Goal: Task Accomplishment & Management: Manage account settings

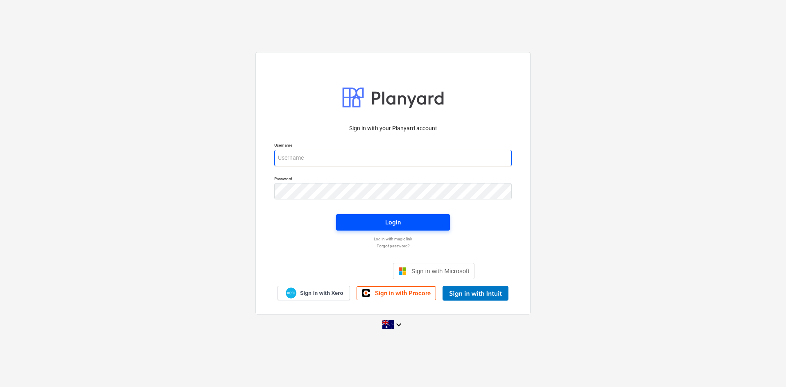
type input "[EMAIL_ADDRESS][DOMAIN_NAME]"
click at [362, 225] on span "Login" at bounding box center [393, 222] width 94 height 11
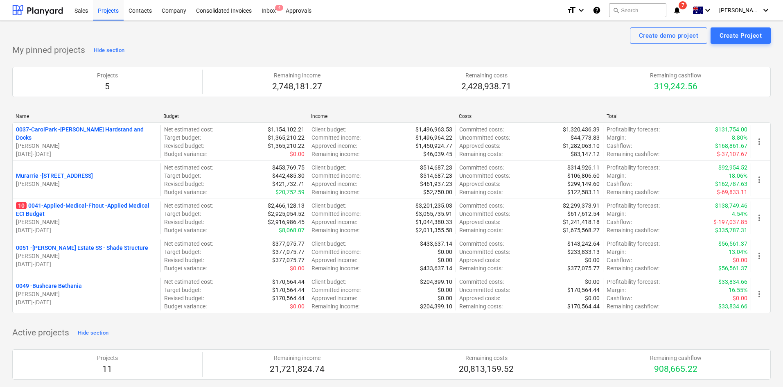
drag, startPoint x: 219, startPoint y: 47, endPoint x: 211, endPoint y: 48, distance: 7.9
click at [219, 47] on div "My pinned projects Hide section Projects 5 Remaining income 2,748,181.27 Remain…" at bounding box center [391, 183] width 759 height 279
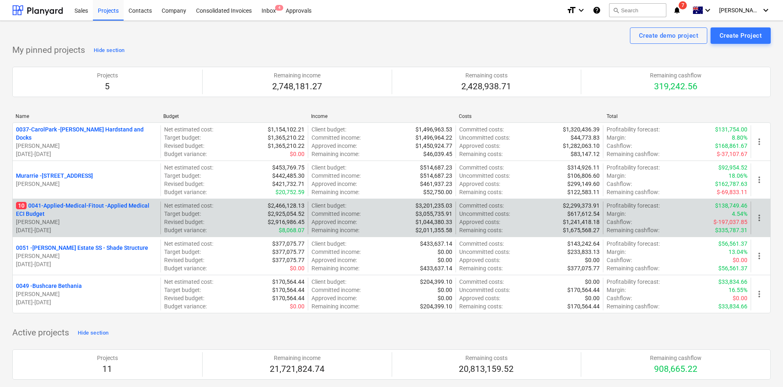
click at [70, 200] on div "10 0041-Applied-Medical-Fitout - Applied Medical ECI Budget [PERSON_NAME] [DATE…" at bounding box center [391, 218] width 759 height 38
click at [70, 208] on p "10 0041-Applied-Medical-Fitout - Applied Medical ECI Budget" at bounding box center [86, 210] width 141 height 16
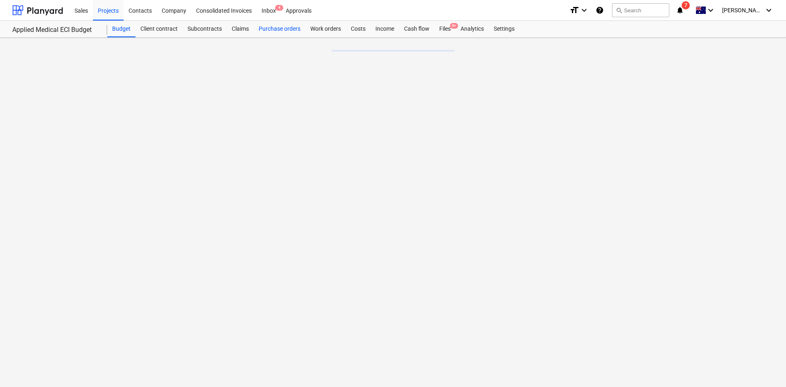
click at [275, 30] on div "Purchase orders" at bounding box center [280, 29] width 52 height 16
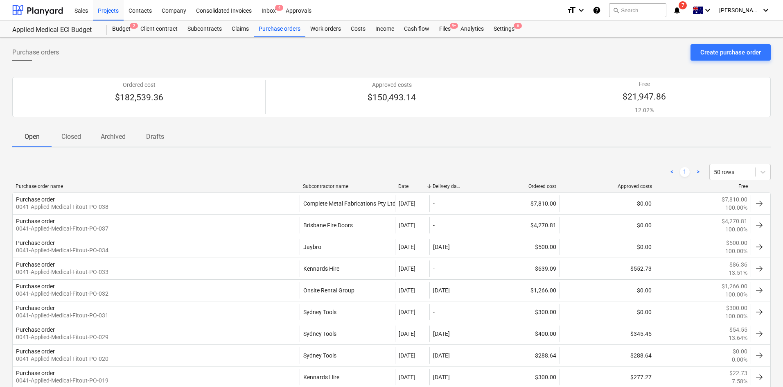
click at [72, 138] on p "Closed" at bounding box center [71, 137] width 20 height 10
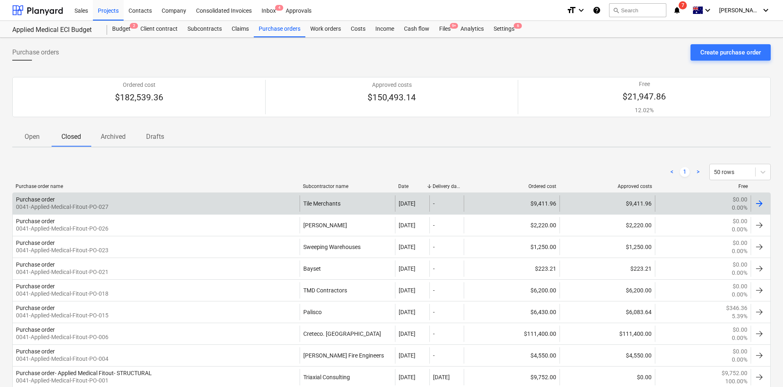
click at [338, 210] on div "Tile Merchants" at bounding box center [348, 203] width 96 height 16
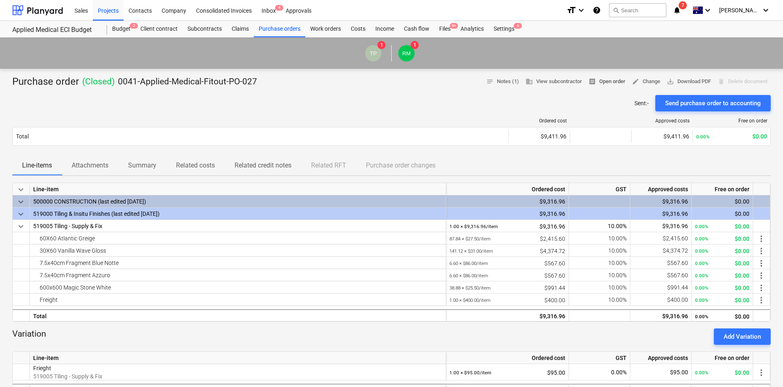
click at [603, 82] on span "receipt Open order" at bounding box center [607, 81] width 37 height 9
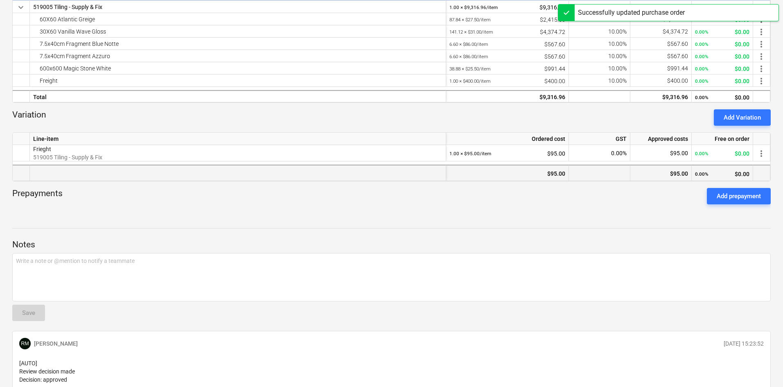
scroll to position [205, 0]
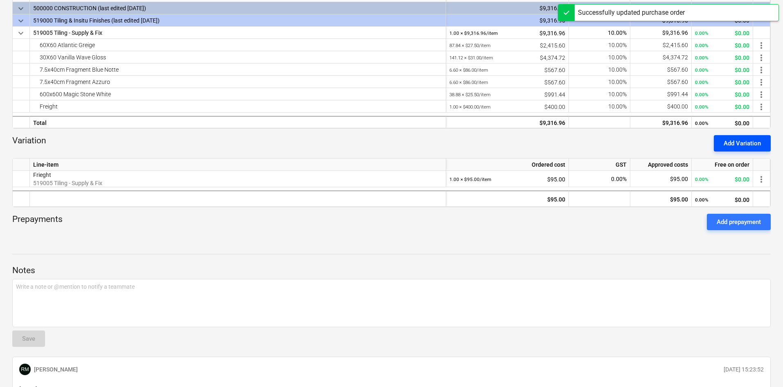
click at [732, 145] on div "Add Variation" at bounding box center [742, 143] width 37 height 11
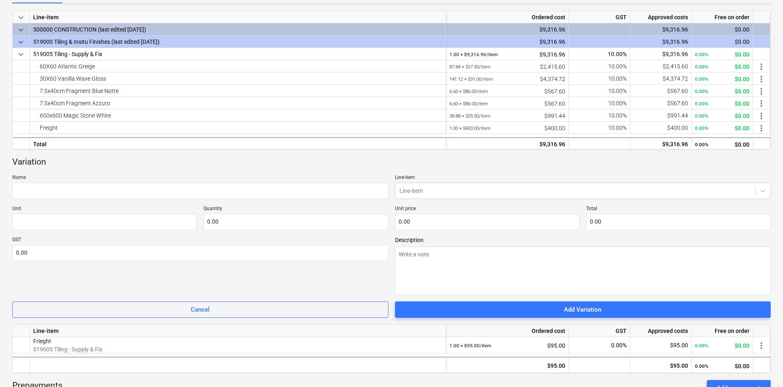
scroll to position [164, 0]
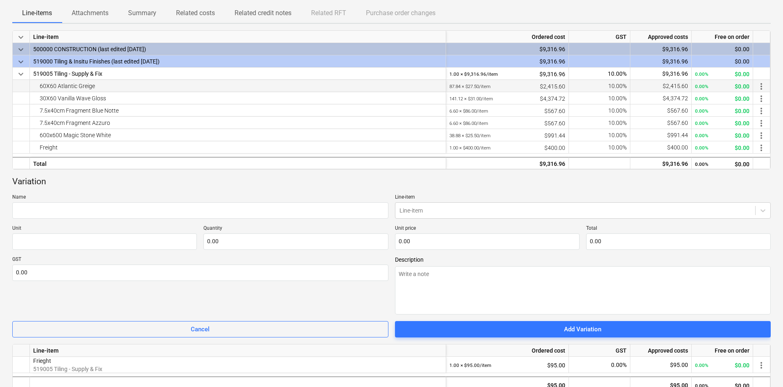
drag, startPoint x: 107, startPoint y: 85, endPoint x: 30, endPoint y: 87, distance: 77.4
click at [30, 87] on div "60X60 Atlantic Greige" at bounding box center [238, 86] width 417 height 12
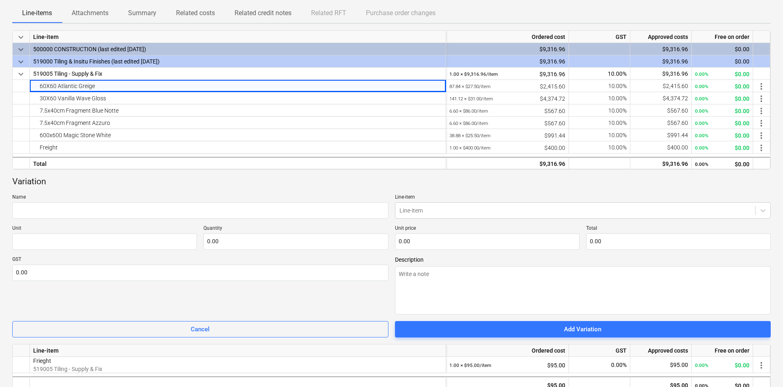
copy div "60X60 Atlantic Greige"
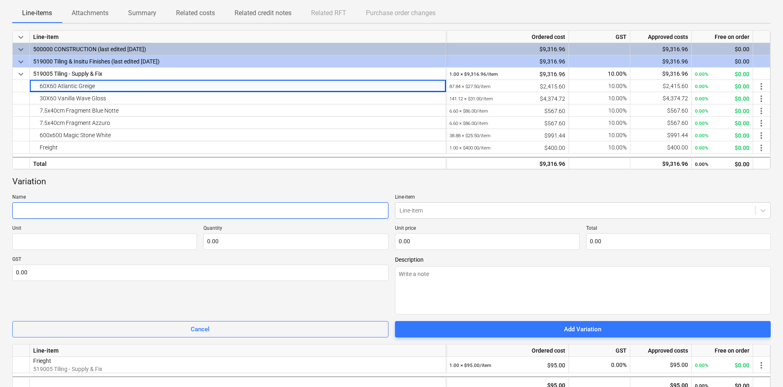
click at [69, 209] on input "text" at bounding box center [200, 210] width 376 height 16
paste input "60X60 Atlantic Greige"
type textarea "x"
type input "60X60 Atlantic Greige"
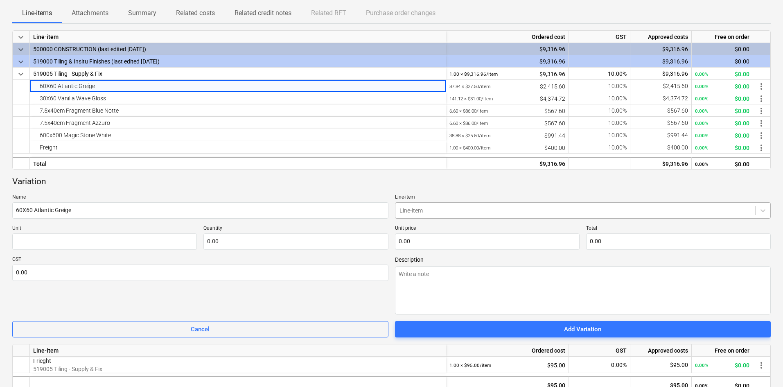
click at [432, 209] on div at bounding box center [576, 210] width 352 height 8
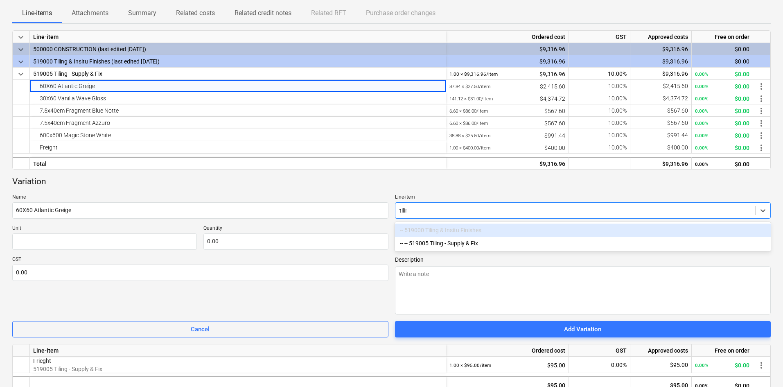
type input "tiling"
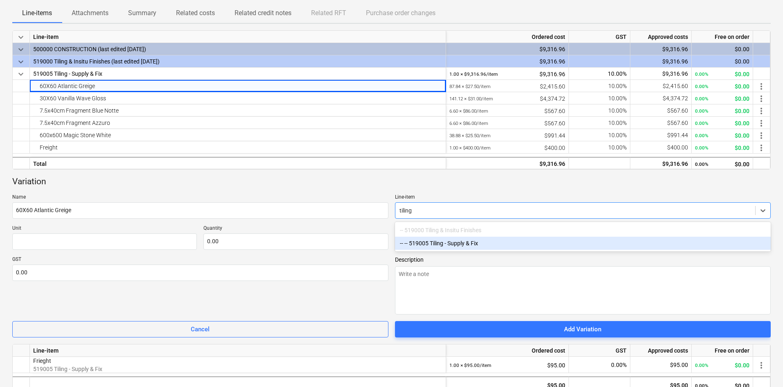
type textarea "x"
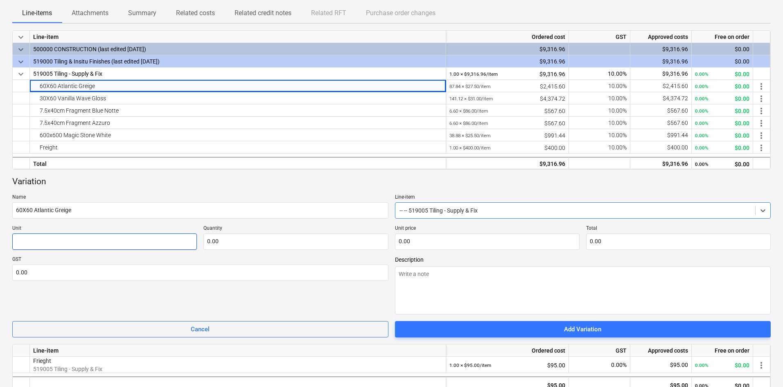
click at [70, 242] on input "text" at bounding box center [104, 241] width 185 height 16
type textarea "x"
type input "i"
type textarea "x"
type input "ite"
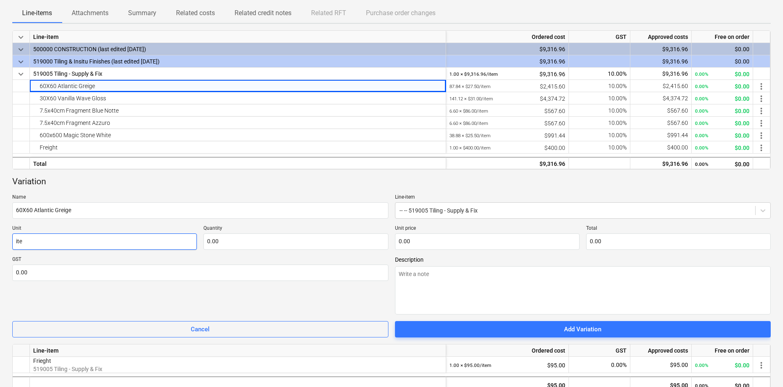
type textarea "x"
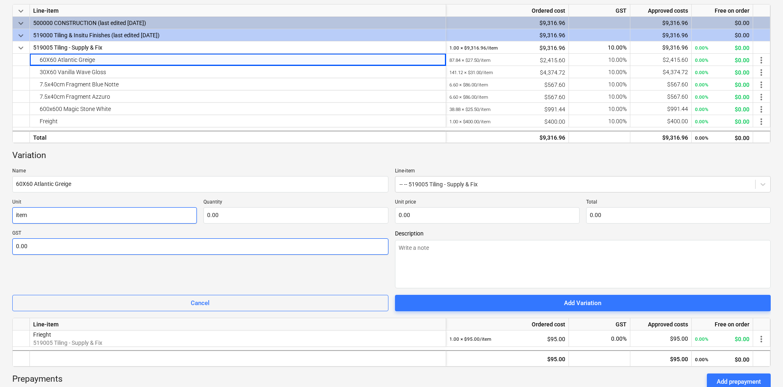
scroll to position [205, 0]
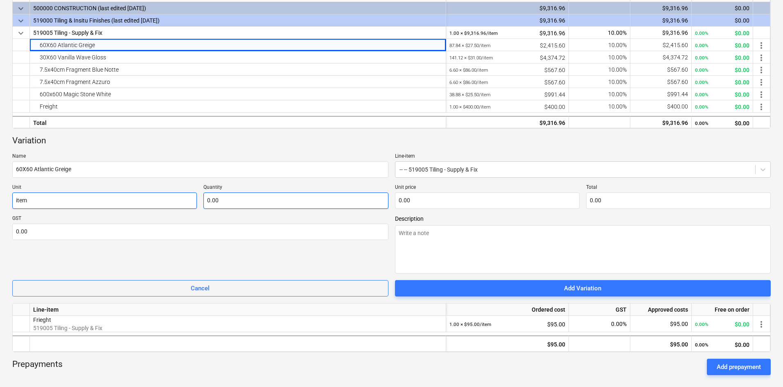
type input "item"
click at [240, 199] on input "text" at bounding box center [296, 200] width 185 height 16
type textarea "x"
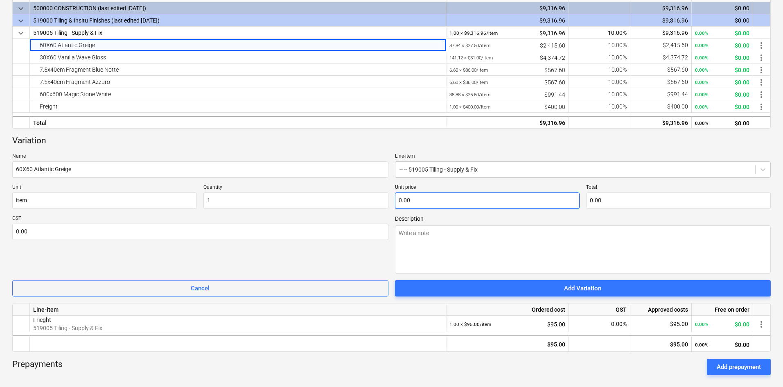
type input "1.00"
click at [492, 199] on input "text" at bounding box center [487, 200] width 185 height 16
type input "1"
type input "0.00"
click at [314, 201] on input "1" at bounding box center [296, 200] width 185 height 16
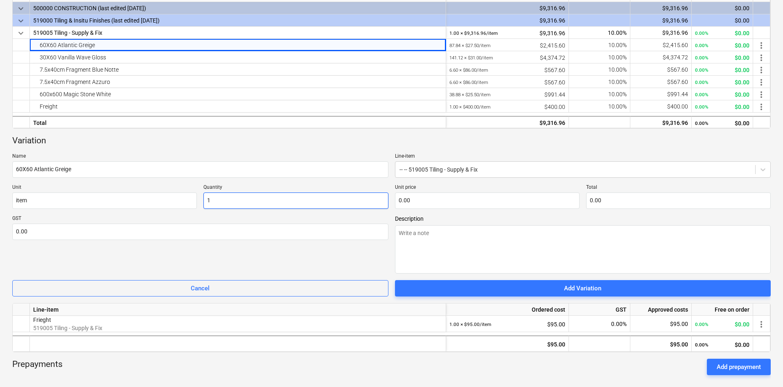
type textarea "x"
type input "1"
type textarea "x"
type input "10"
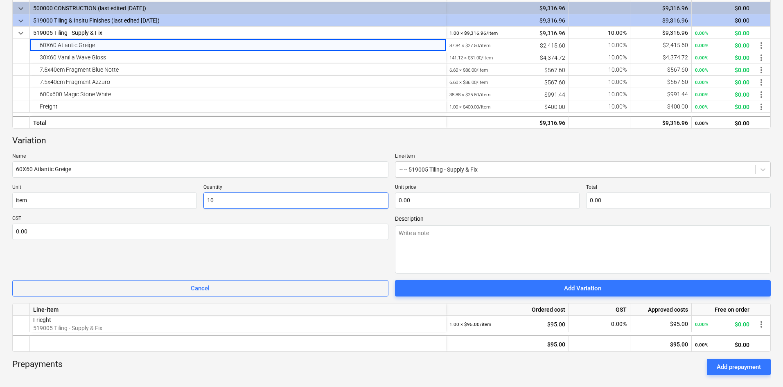
type textarea "x"
type input "10."
type textarea "x"
type input "10.0"
type textarea "x"
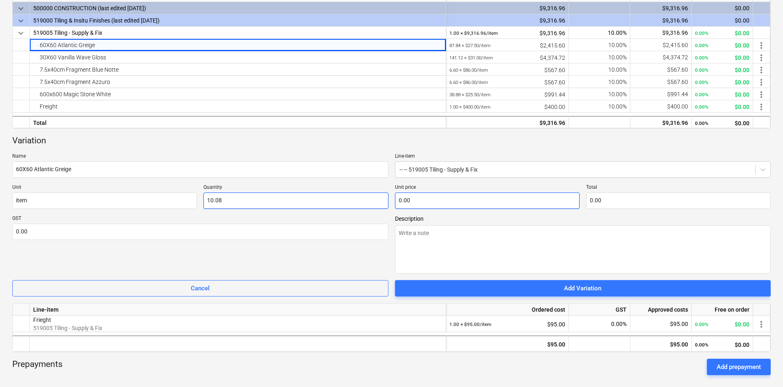
type input "10.08"
click at [407, 195] on input "text" at bounding box center [487, 200] width 185 height 16
type textarea "x"
type input "2"
type input "20.16"
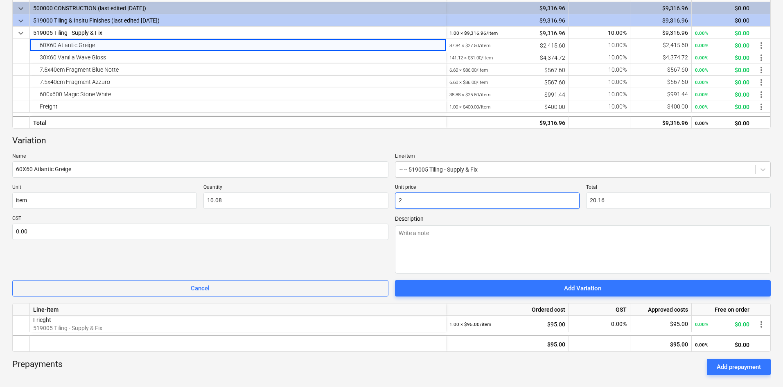
type textarea "x"
type input "27"
type input "272.16"
type textarea "x"
type input "27."
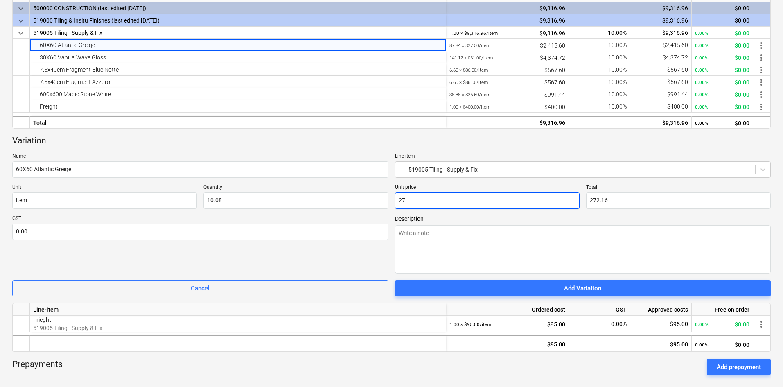
type textarea "x"
type input "27.5"
type input "277.20"
type textarea "x"
type input "27.50"
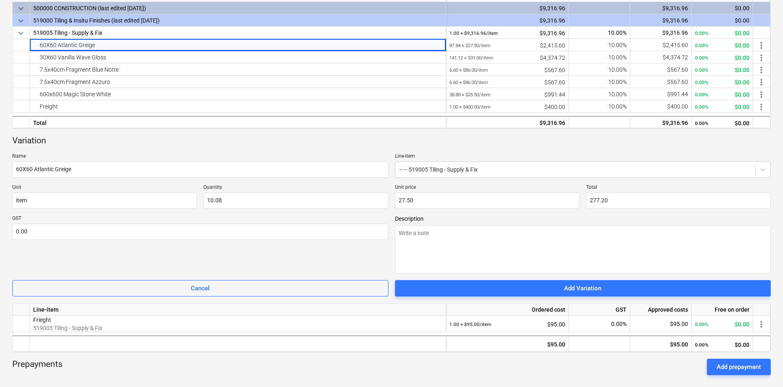
click at [298, 249] on div "GST 0.00" at bounding box center [200, 244] width 376 height 58
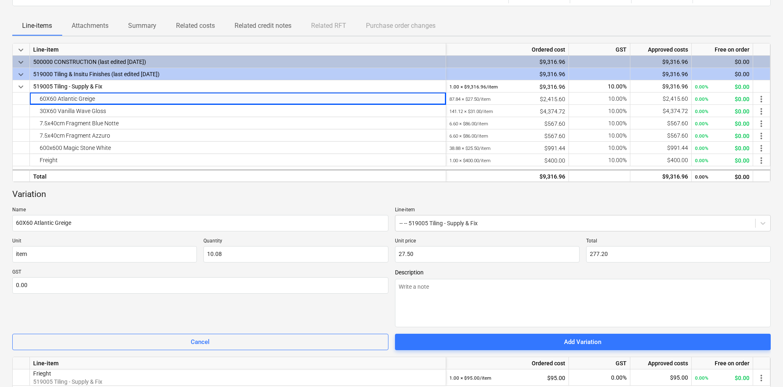
scroll to position [164, 0]
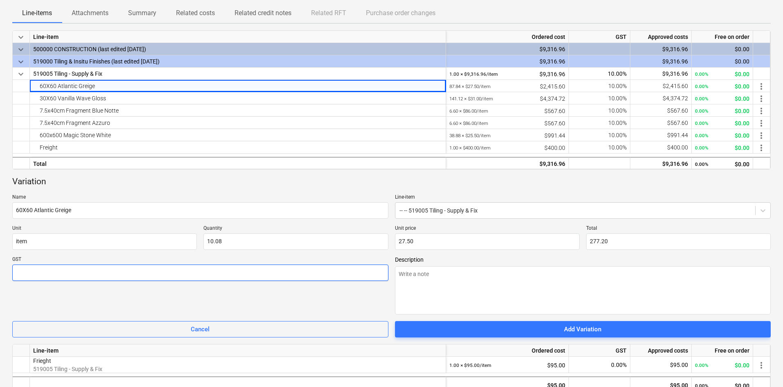
click at [106, 273] on input "text" at bounding box center [200, 273] width 376 height 16
type textarea "x"
type input "1"
type textarea "x"
type input "10"
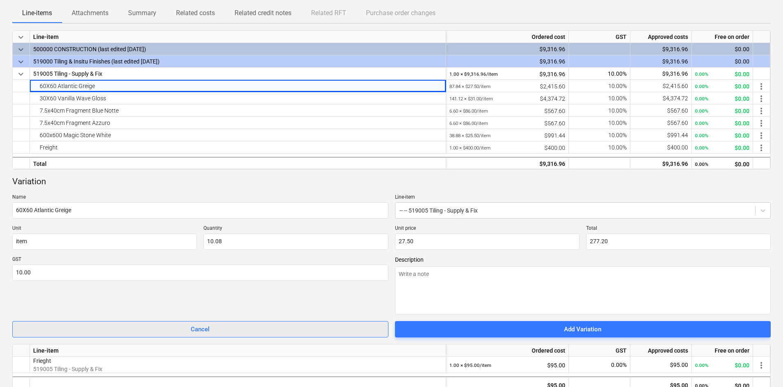
click at [246, 321] on button "Cancel" at bounding box center [200, 329] width 376 height 16
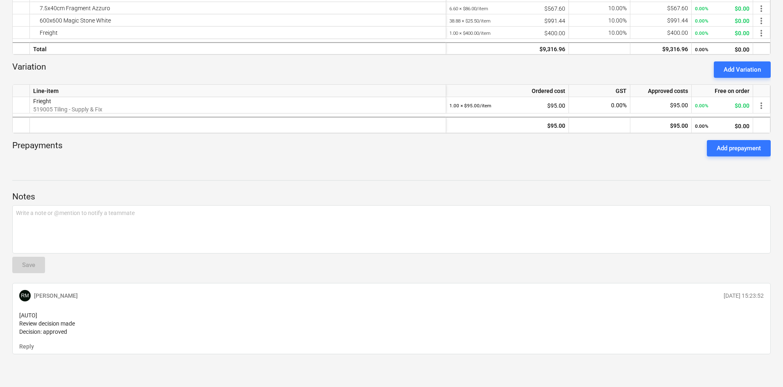
scroll to position [164, 0]
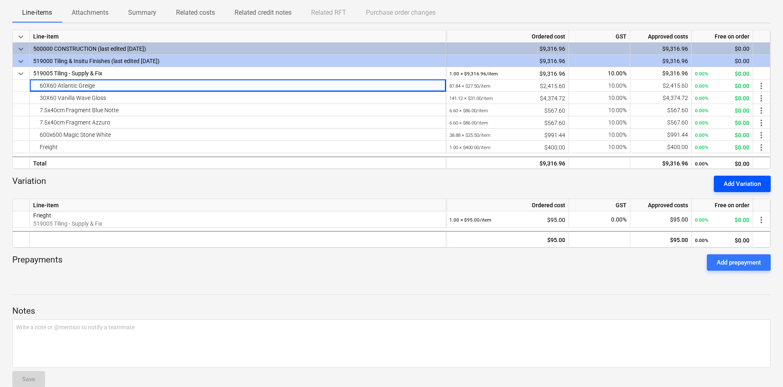
click at [738, 183] on div "Add Variation" at bounding box center [742, 184] width 37 height 11
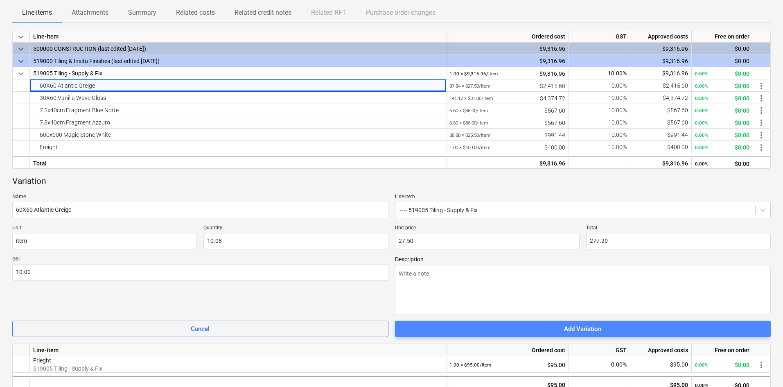
click at [461, 330] on span "Add Variation" at bounding box center [583, 329] width 357 height 11
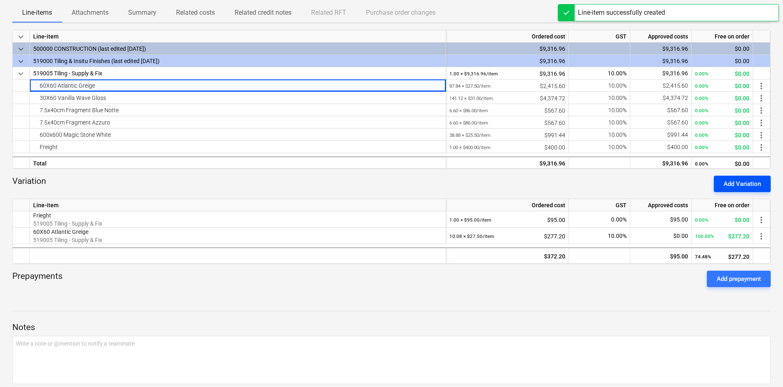
click at [733, 182] on div "Add Variation" at bounding box center [742, 184] width 37 height 11
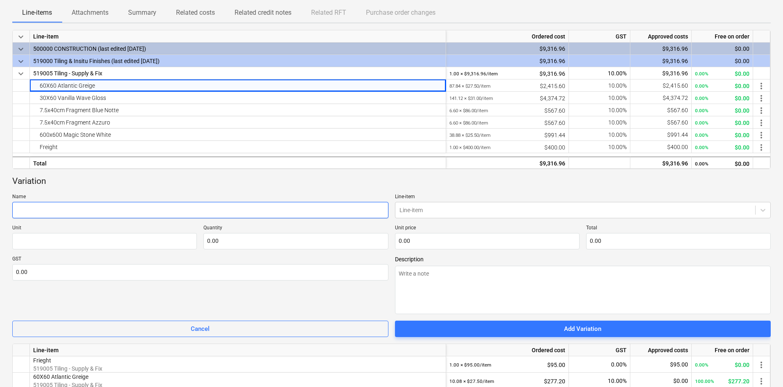
click at [101, 218] on input "text" at bounding box center [200, 210] width 376 height 16
click at [60, 209] on input "text" at bounding box center [200, 210] width 376 height 16
paste input "30X60 Vanilla Wave Gloss"
type textarea "x"
type input "30X60 Vanilla Wave Gloss"
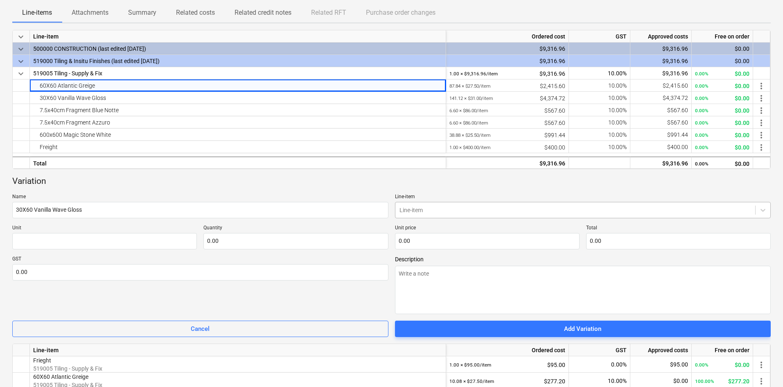
click at [410, 214] on div "Line-item" at bounding box center [576, 209] width 360 height 11
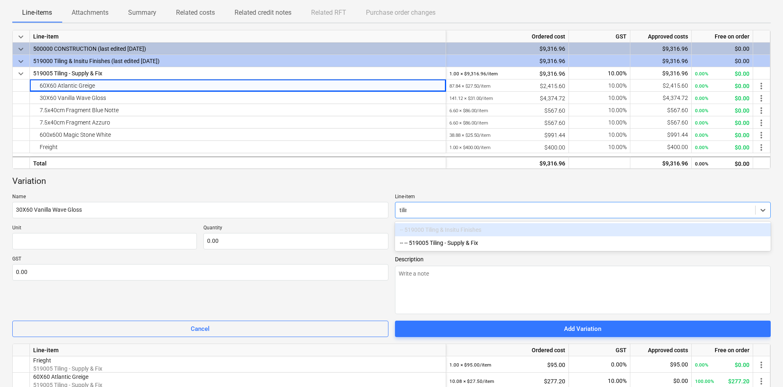
type input "tiling"
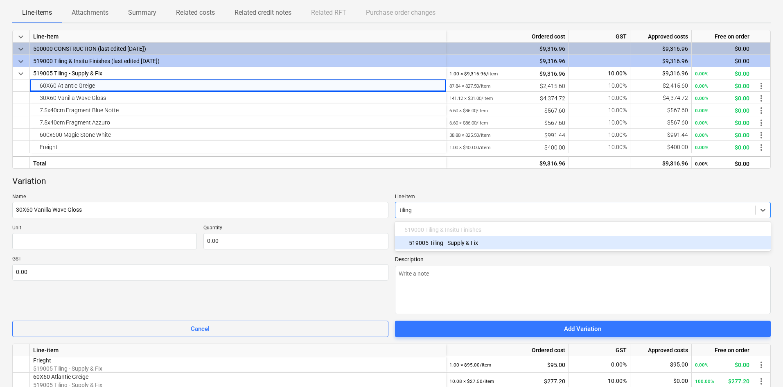
click at [423, 244] on div "-- -- 519005 Tiling - Supply & Fix" at bounding box center [583, 242] width 376 height 13
type textarea "x"
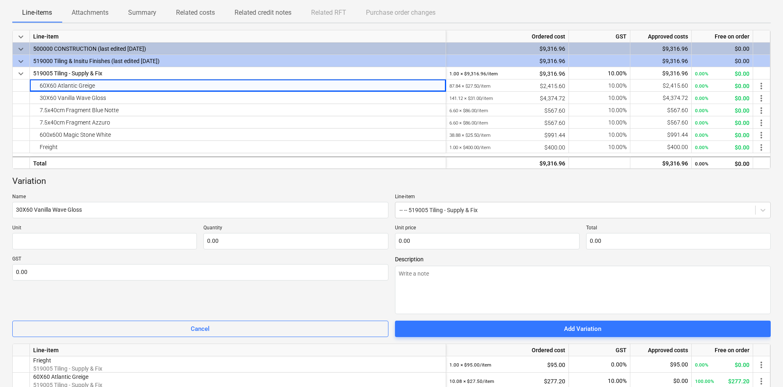
click at [344, 194] on p "Name" at bounding box center [200, 198] width 376 height 8
click at [134, 236] on input "text" at bounding box center [104, 241] width 185 height 16
type textarea "x"
type input "i"
type textarea "x"
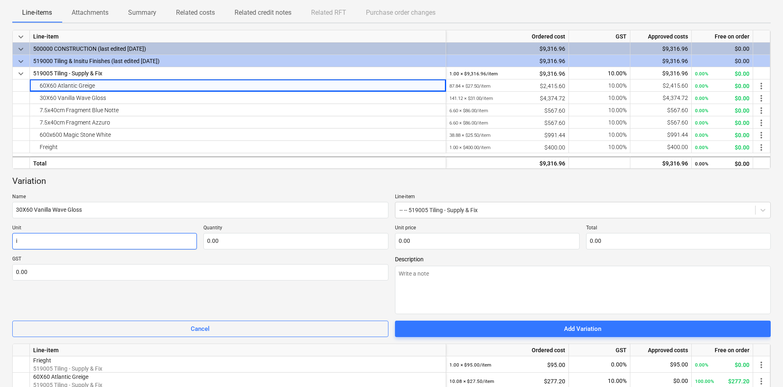
type input "it"
type textarea "x"
type input "ite"
type textarea "x"
type input "item"
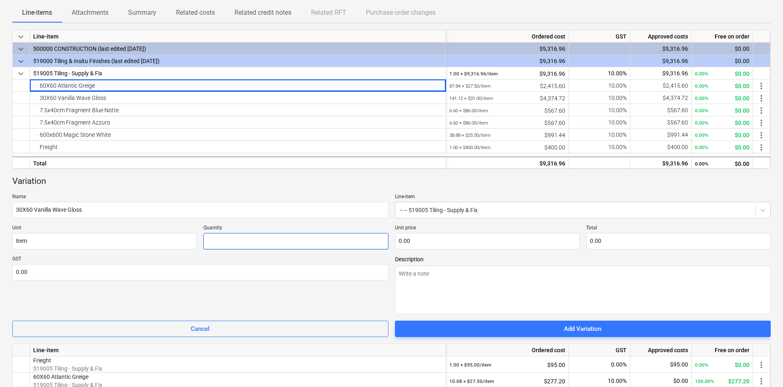
click at [269, 241] on input "text" at bounding box center [296, 241] width 185 height 16
type textarea "x"
type input "1.00"
click at [263, 198] on p "Name" at bounding box center [200, 198] width 376 height 8
click at [436, 237] on input "text" at bounding box center [487, 241] width 185 height 16
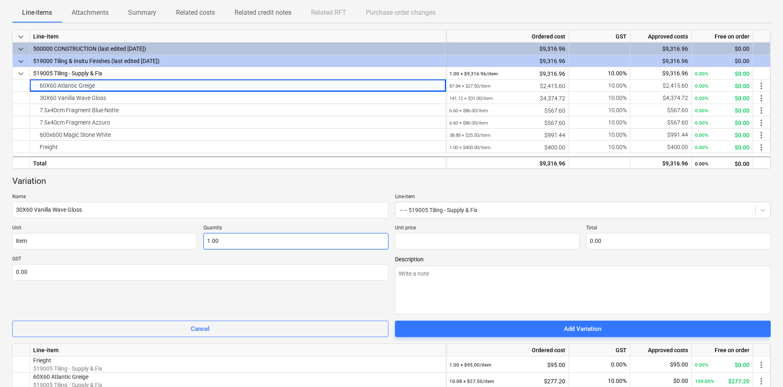
type input "1"
type input "0.00"
click at [294, 243] on input "1" at bounding box center [296, 241] width 185 height 16
drag, startPoint x: 291, startPoint y: 243, endPoint x: 118, endPoint y: 269, distance: 175.2
click at [144, 258] on div "Variation Name 30X60 Vanilla Wave Gloss Line-item -- -- 519005 Tiling - Supply …" at bounding box center [391, 256] width 759 height 161
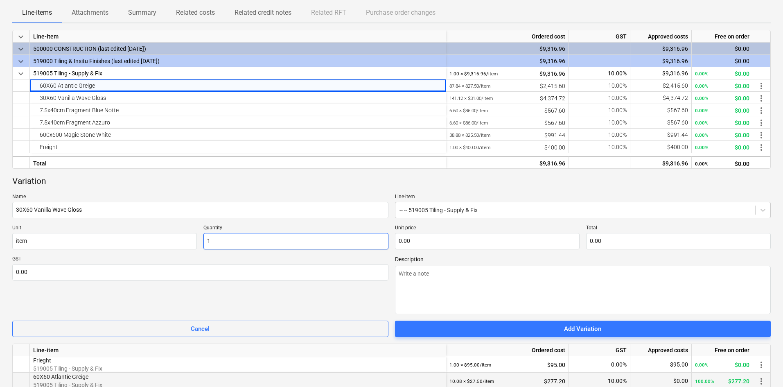
type textarea "x"
type input "14"
type textarea "x"
type input "14."
type textarea "x"
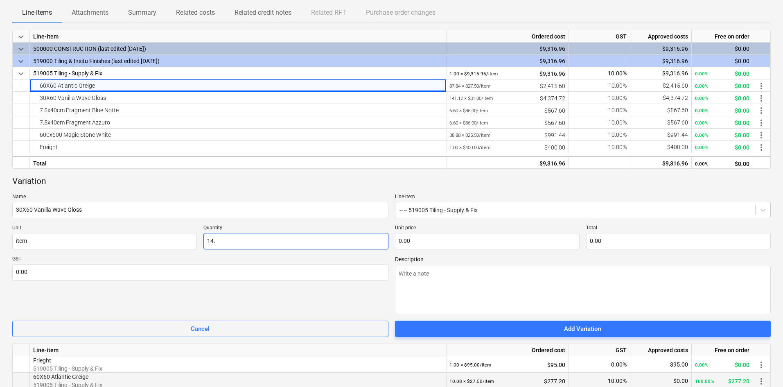
type input "14.1"
type textarea "x"
type input "14.14"
type textarea "x"
type input "14.1"
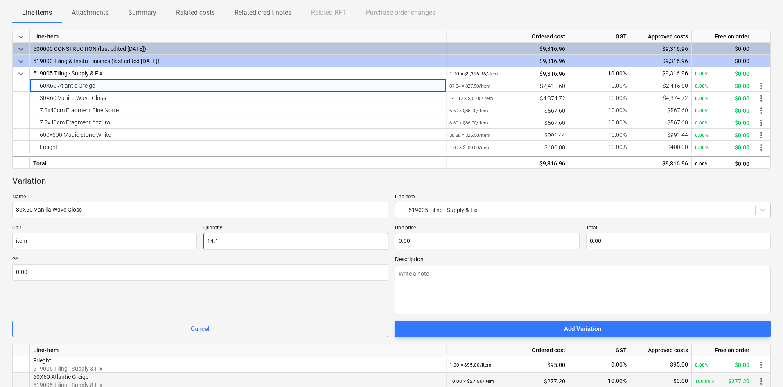
type textarea "x"
type input "14."
type textarea "x"
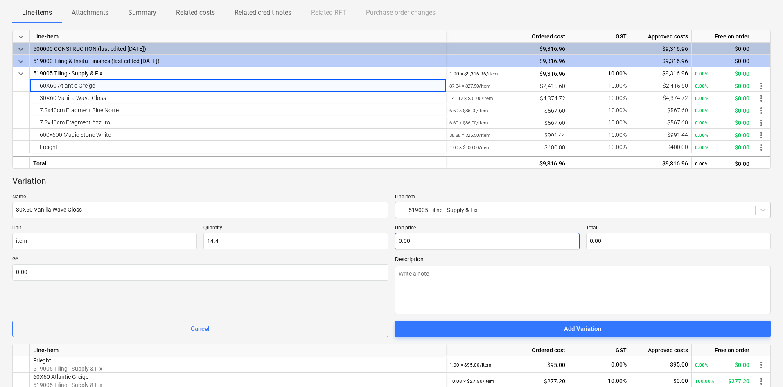
type input "14.40"
click at [414, 241] on input "text" at bounding box center [487, 241] width 185 height 16
type textarea "x"
type input "3"
type input "43.20"
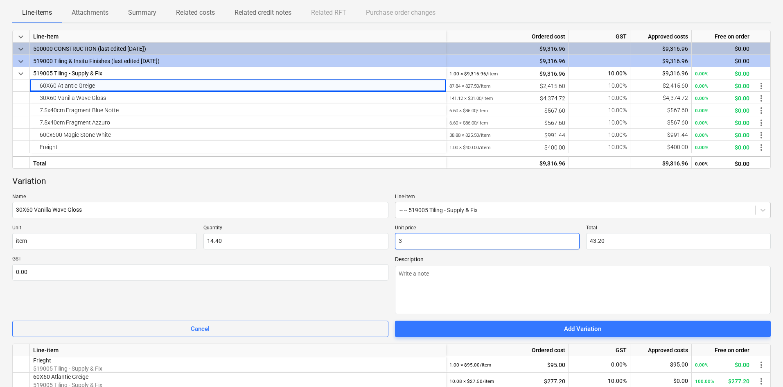
type textarea "x"
type input "31"
type input "446.40"
type input "31.00"
click at [305, 297] on div "GST 0.00" at bounding box center [200, 285] width 376 height 58
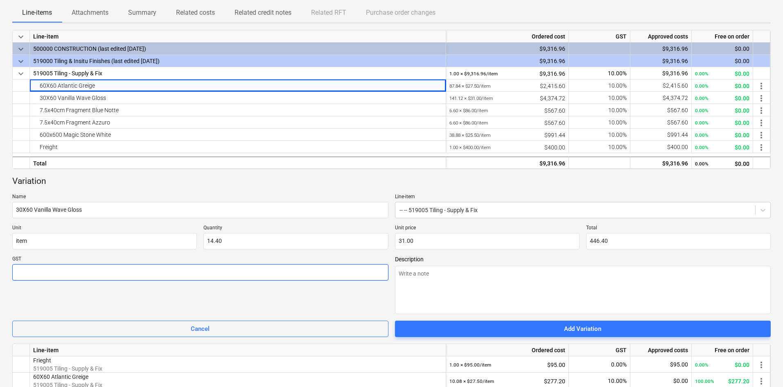
click at [278, 274] on input "text" at bounding box center [200, 272] width 376 height 16
type textarea "x"
type input "1"
type textarea "x"
type input "10.00"
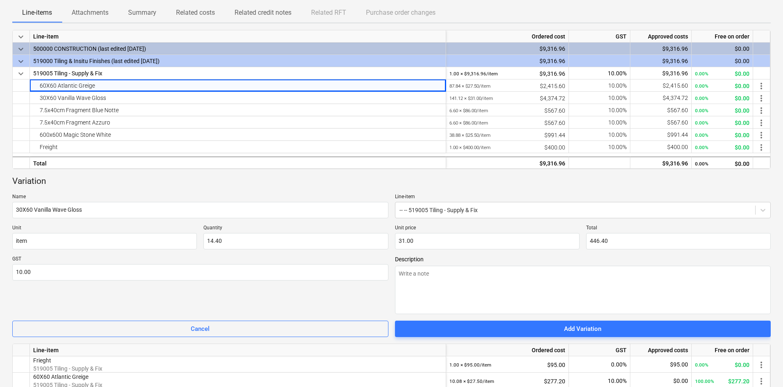
click at [270, 298] on div "GST 10.00" at bounding box center [200, 285] width 376 height 58
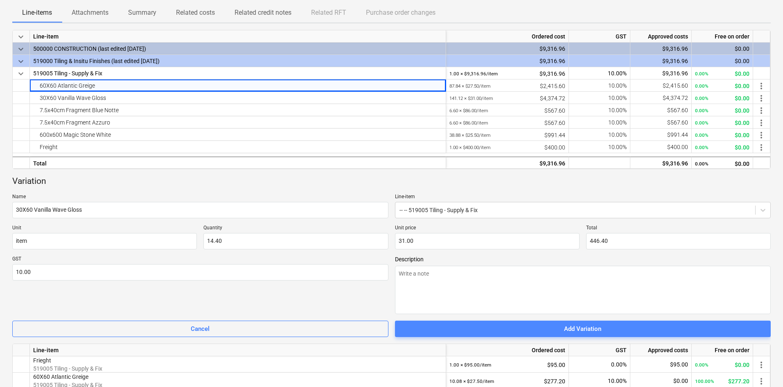
click at [574, 330] on div "Add Variation" at bounding box center [582, 329] width 37 height 11
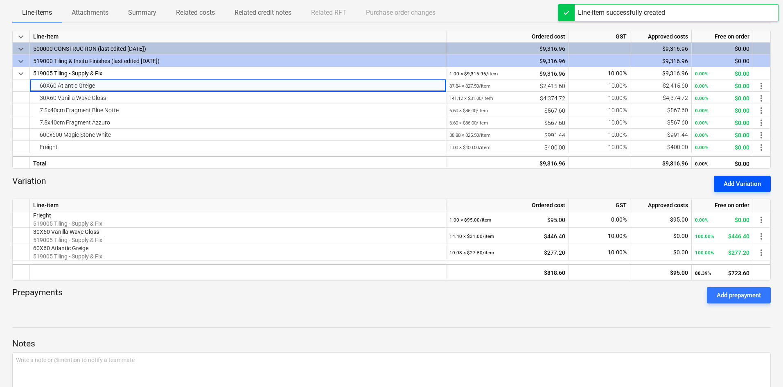
click at [745, 185] on div "Add Variation" at bounding box center [742, 184] width 37 height 11
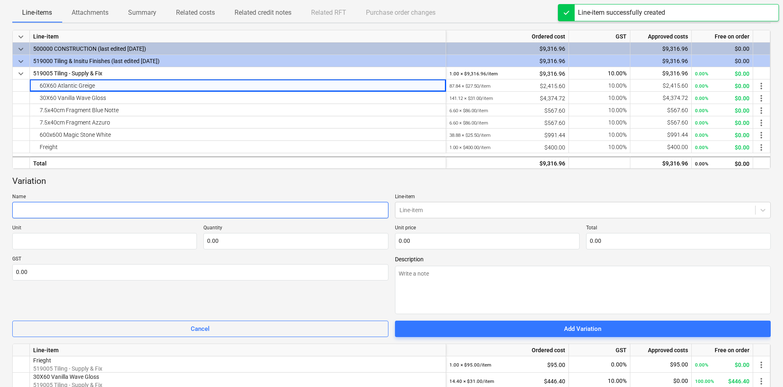
click at [129, 209] on input "text" at bounding box center [200, 210] width 376 height 16
click at [120, 213] on input "text" at bounding box center [200, 210] width 376 height 16
paste input "7.5x40cm Fragment Blue Notte"
type textarea "x"
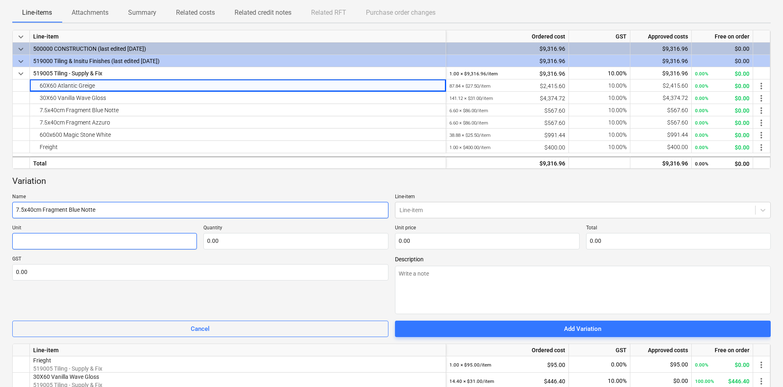
type input "7.5x40cm Fragment Blue Notte"
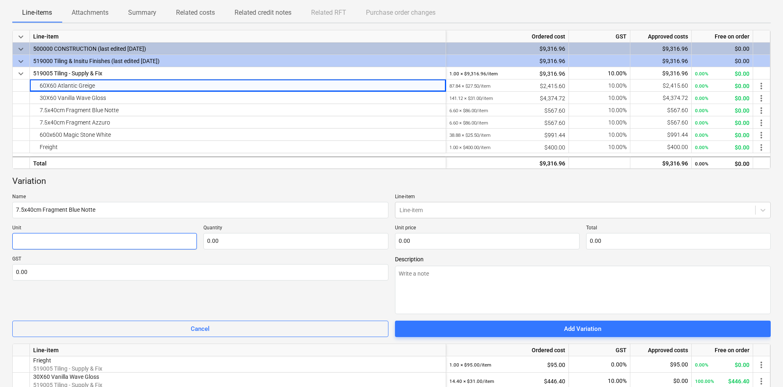
click at [89, 244] on input "text" at bounding box center [104, 241] width 185 height 16
type textarea "x"
type input "i"
type textarea "x"
type input "it"
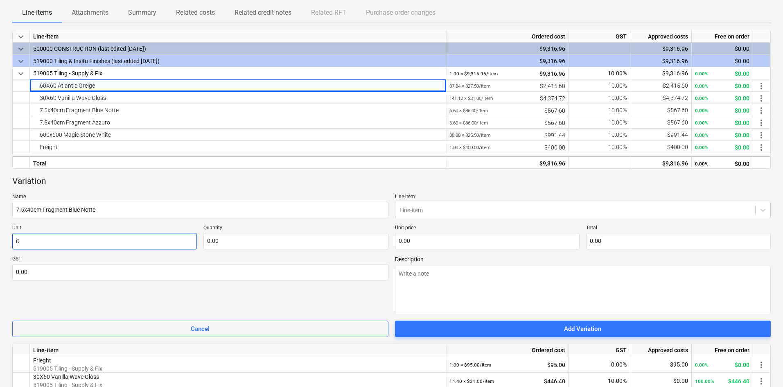
type textarea "x"
type input "ite"
type textarea "x"
type input "item"
click at [419, 207] on div at bounding box center [576, 210] width 352 height 8
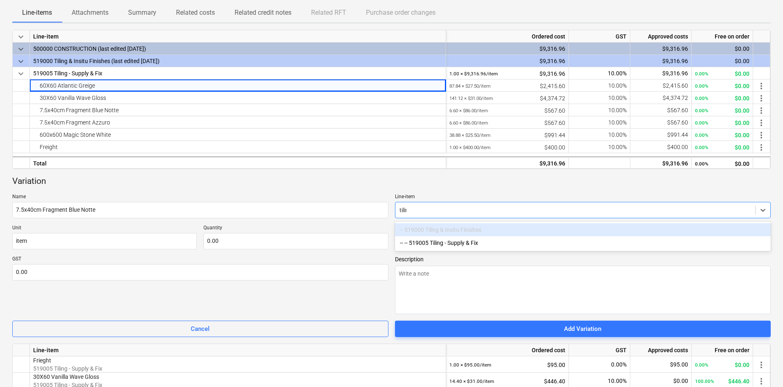
type input "tiling"
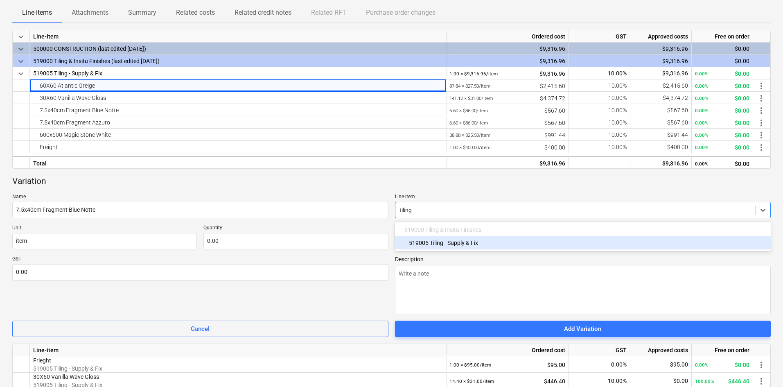
type textarea "x"
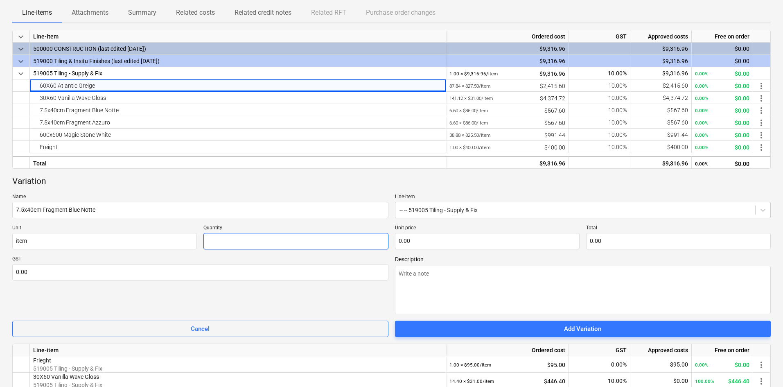
click at [234, 240] on input "text" at bounding box center [296, 241] width 185 height 16
type textarea "x"
type input "1"
type textarea "x"
type input "1."
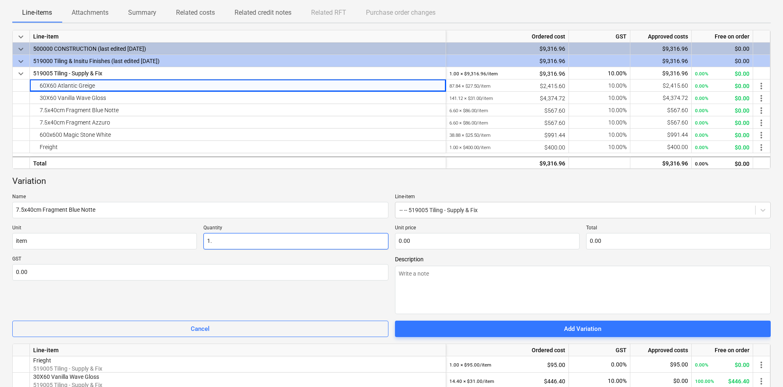
type textarea "x"
type input "1.3"
type textarea "x"
type input "1.32"
click at [462, 244] on input "text" at bounding box center [487, 241] width 185 height 16
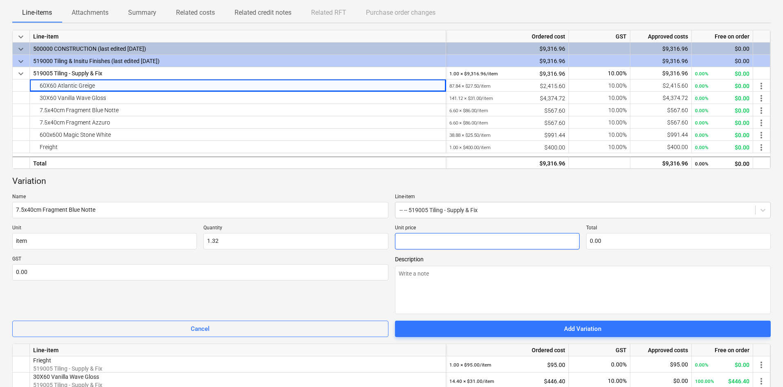
type textarea "x"
type input "8"
type input "10.56"
type textarea "x"
type input "86"
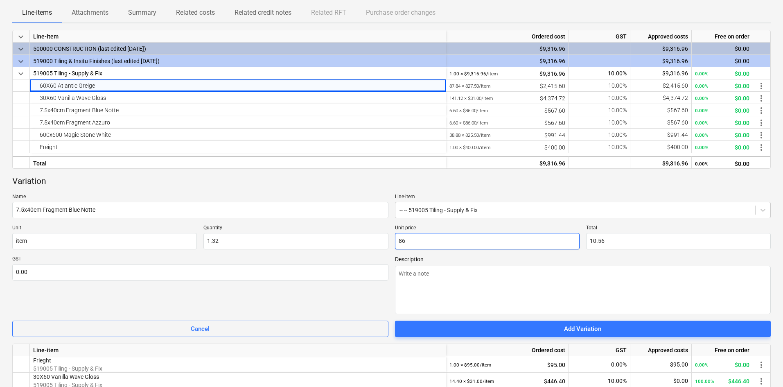
type input "113.52"
type input "86.00"
click at [329, 294] on div "GST 0.00" at bounding box center [200, 285] width 376 height 58
click at [275, 273] on input "text" at bounding box center [200, 272] width 376 height 16
type textarea "x"
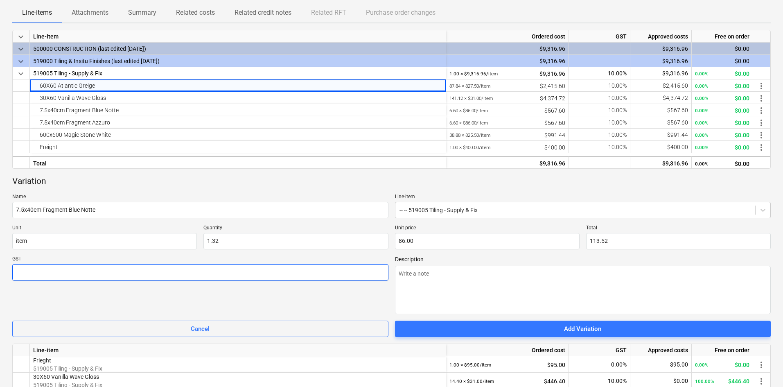
type input "1"
type textarea "x"
type input "10.00"
click at [304, 302] on div "GST 10.00" at bounding box center [200, 285] width 376 height 58
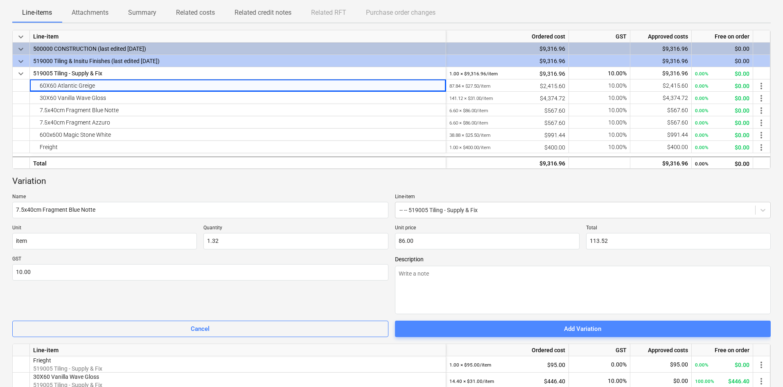
click at [512, 332] on span "Add Variation" at bounding box center [583, 329] width 357 height 11
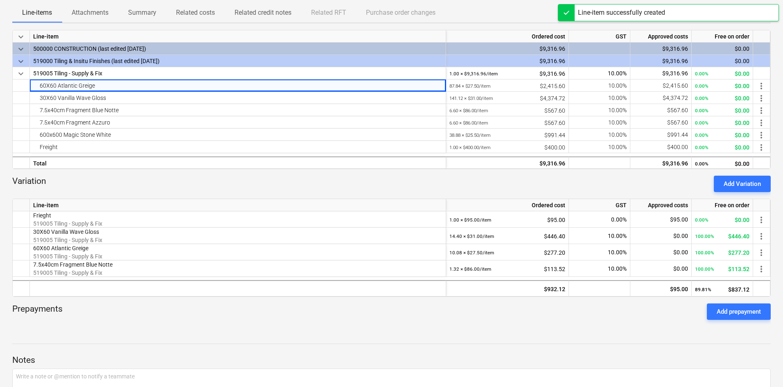
drag, startPoint x: 740, startPoint y: 186, endPoint x: 670, endPoint y: 188, distance: 69.6
click at [740, 186] on div "Add Variation" at bounding box center [742, 184] width 37 height 11
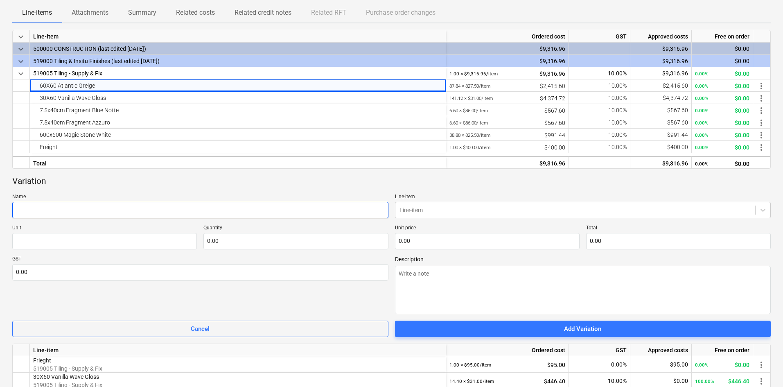
click at [204, 208] on input "text" at bounding box center [200, 210] width 376 height 16
paste input "7.5x40cm Fragment Azzuro"
type textarea "x"
type input "7.5x40cm Fragment Azzuro"
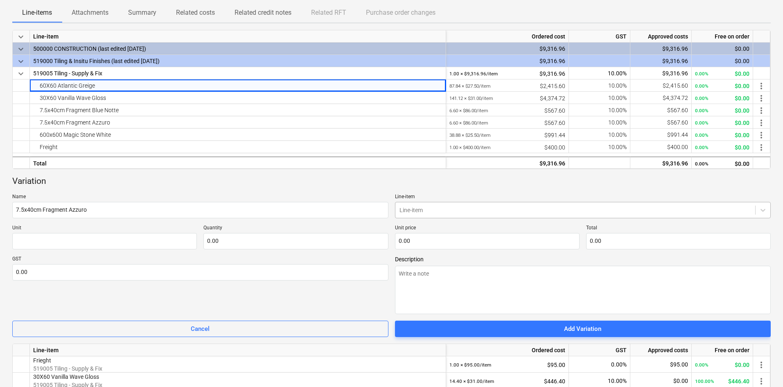
click at [430, 212] on div at bounding box center [576, 210] width 352 height 8
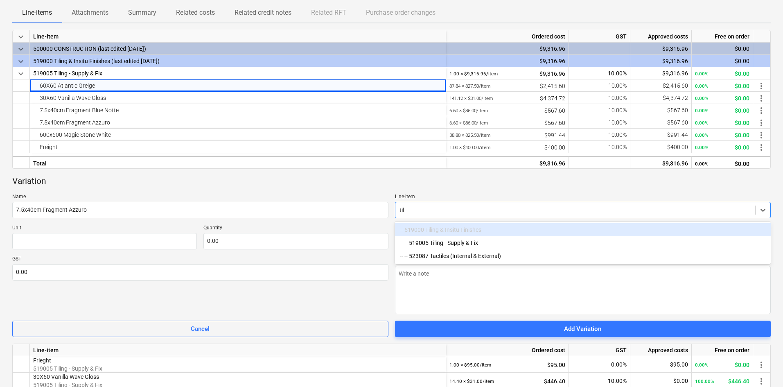
type input "tili"
type textarea "x"
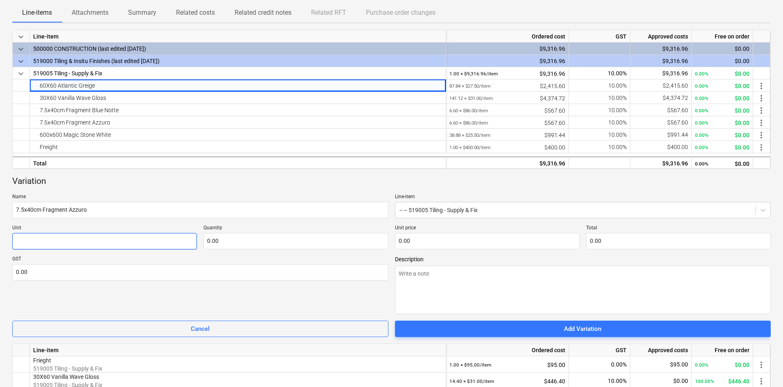
click at [39, 236] on input "text" at bounding box center [104, 241] width 185 height 16
type textarea "x"
type input "i"
type textarea "x"
type input "it"
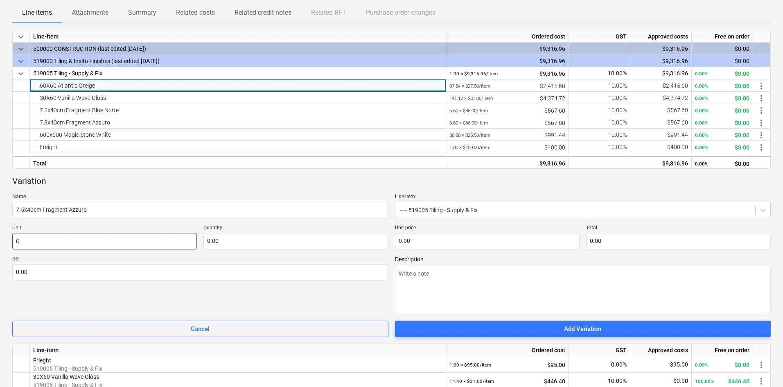
type textarea "x"
type input "ite"
type textarea "x"
type input "item"
click at [233, 241] on input "text" at bounding box center [296, 241] width 185 height 16
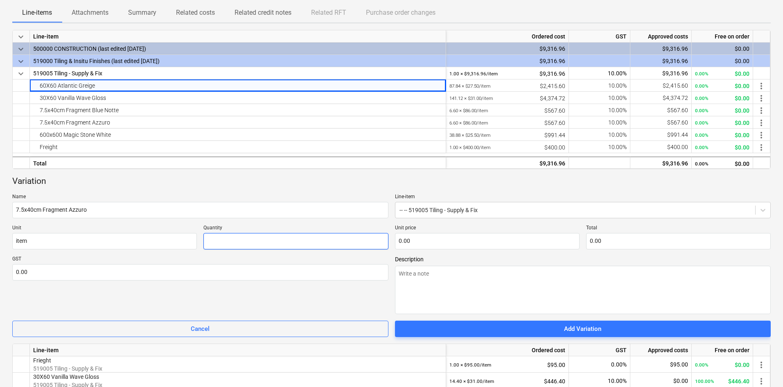
type textarea "x"
type input "1"
type textarea "x"
type input "1."
type textarea "x"
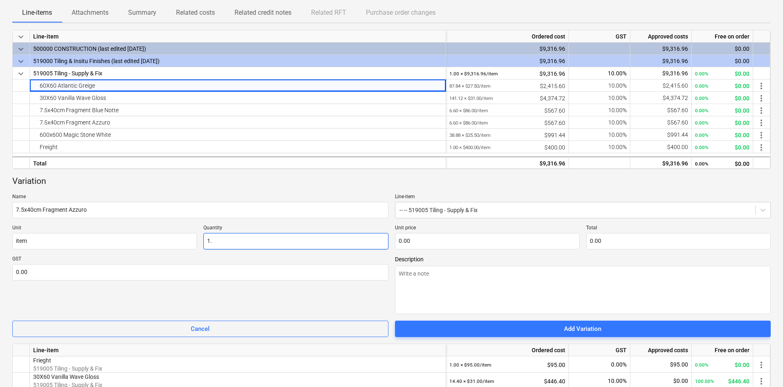
type input "1.3"
type textarea "x"
type input "1.32"
click at [423, 236] on input "text" at bounding box center [487, 241] width 185 height 16
type textarea "x"
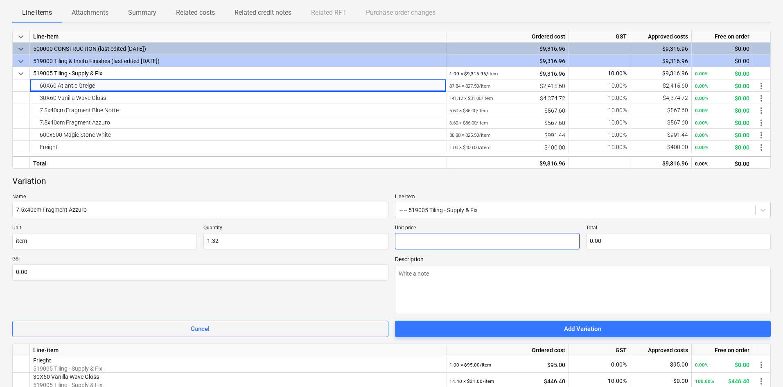
type input "8"
type input "10.56"
type textarea "x"
type input "86"
type input "113.52"
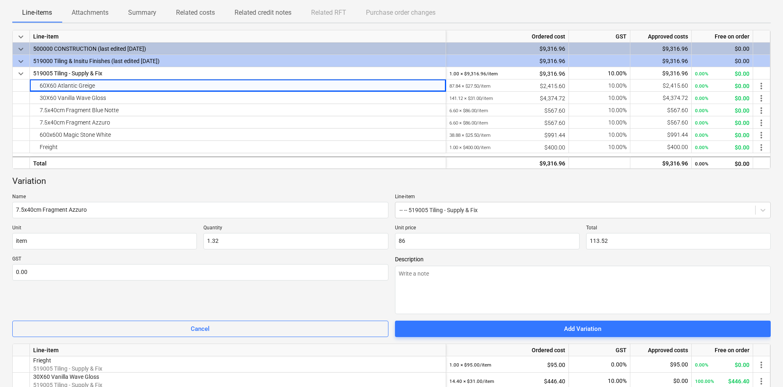
type input "86.00"
click at [193, 260] on p "GST" at bounding box center [200, 260] width 376 height 8
click at [188, 269] on input "text" at bounding box center [200, 272] width 376 height 16
type textarea "x"
type input "1"
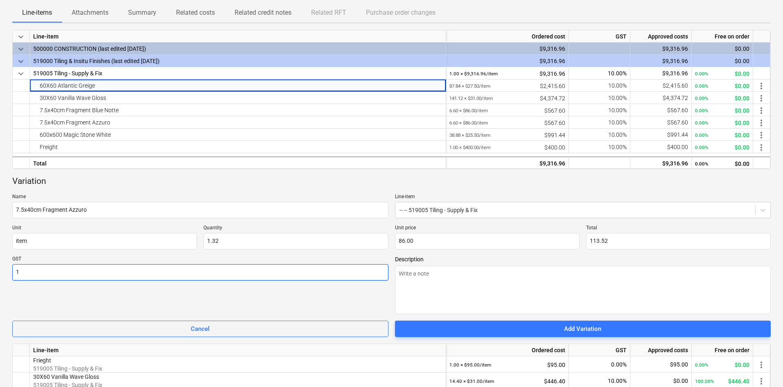
type textarea "x"
type input "10.00"
click at [203, 301] on div "GST 10.00" at bounding box center [200, 285] width 376 height 58
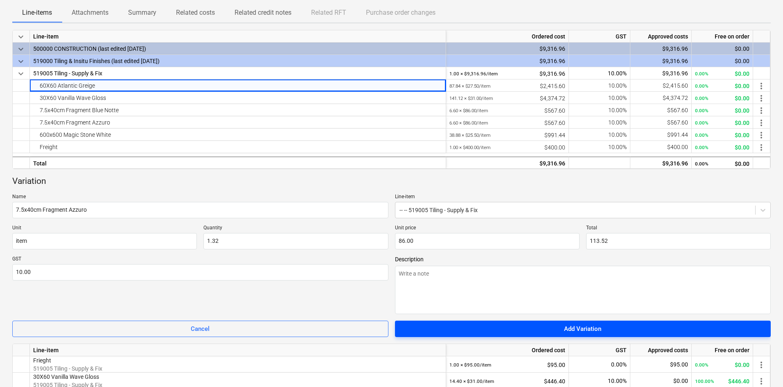
click at [543, 325] on span "Add Variation" at bounding box center [583, 329] width 357 height 11
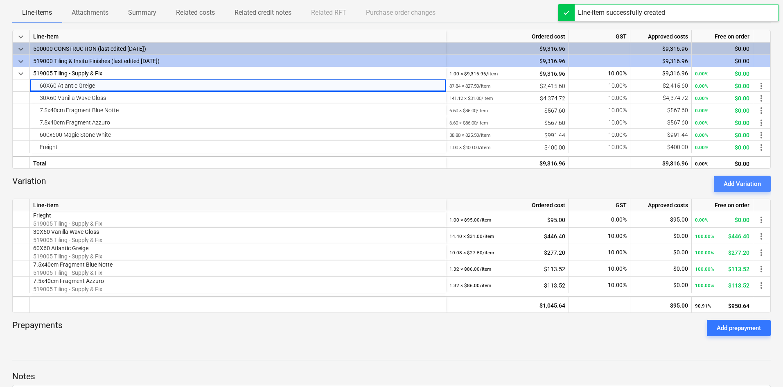
click at [731, 182] on div "Add Variation" at bounding box center [742, 184] width 37 height 11
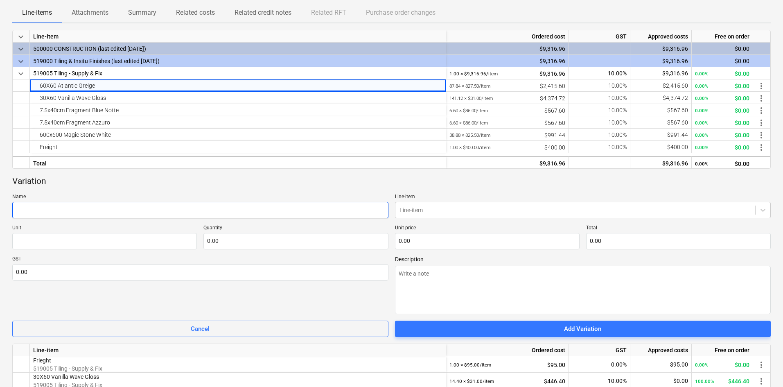
click at [91, 213] on input "text" at bounding box center [200, 210] width 376 height 16
paste input "600x600 Magic Stone White"
type textarea "x"
type input "600x600 Magic Stone White"
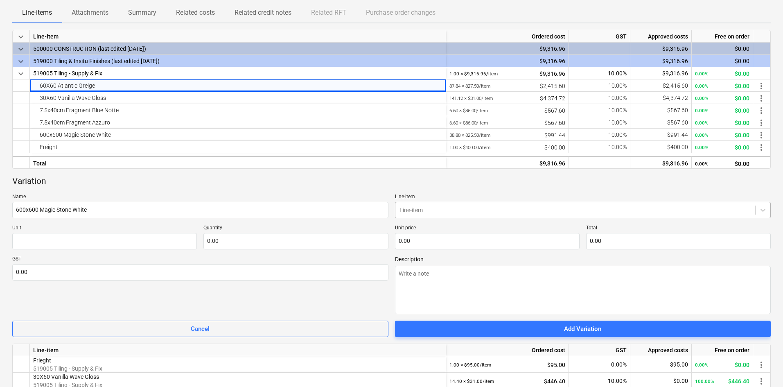
click at [428, 204] on div "Line-item" at bounding box center [576, 209] width 360 height 11
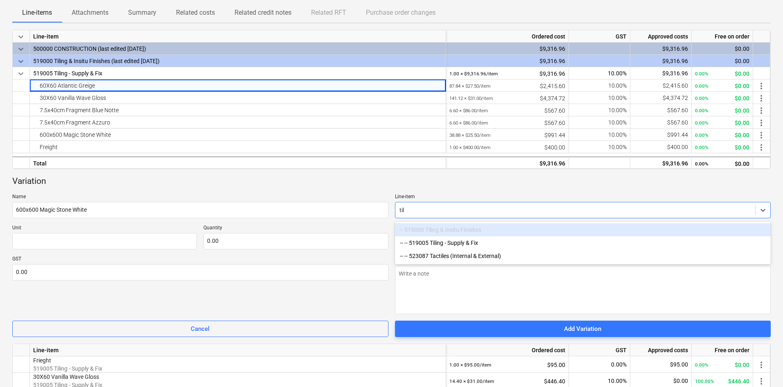
type input "tili"
type textarea "x"
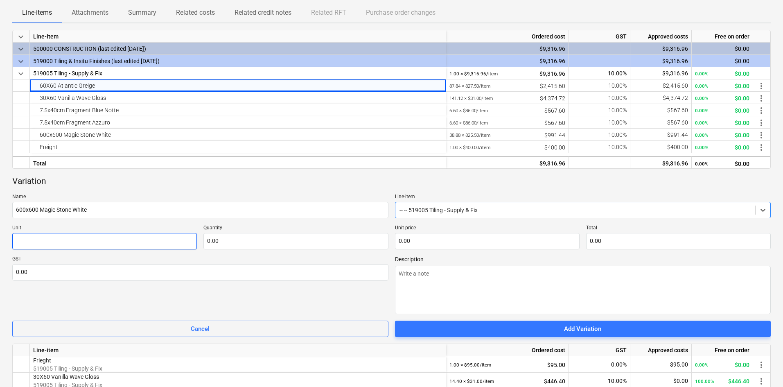
click at [105, 240] on input "text" at bounding box center [104, 241] width 185 height 16
type textarea "x"
type input "i"
type textarea "x"
type input "it"
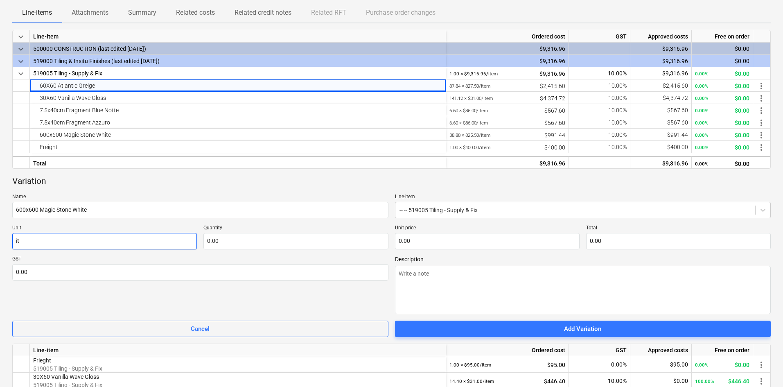
type textarea "x"
type input "ite"
type textarea "x"
type input "item"
click at [239, 240] on input "text" at bounding box center [296, 241] width 185 height 16
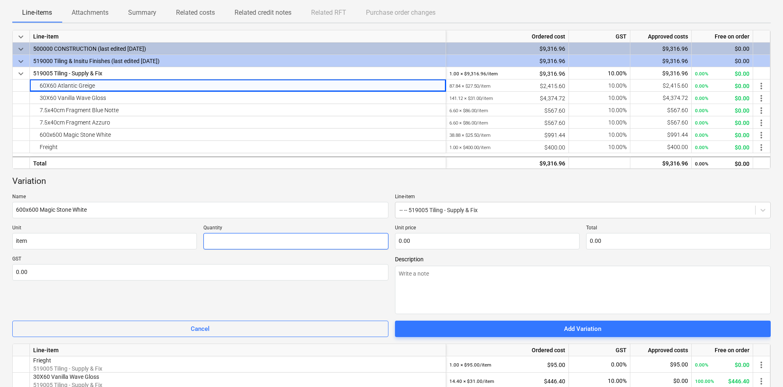
type textarea "x"
type input "4"
type textarea "x"
type input "4."
type textarea "x"
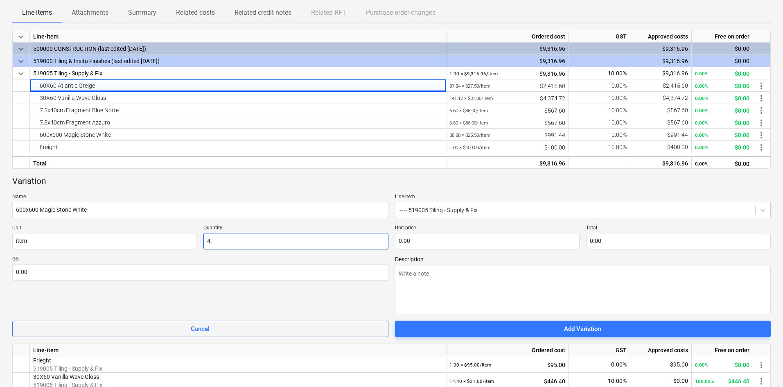
type input "4.3"
type textarea "x"
type input "4.32"
click at [455, 239] on input "text" at bounding box center [487, 241] width 185 height 16
type textarea "x"
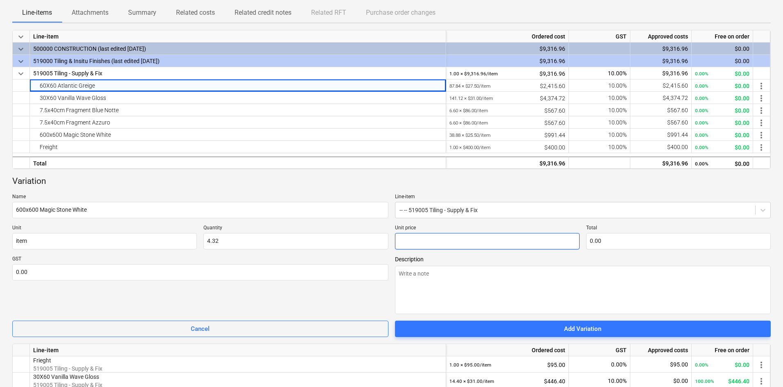
type input "2"
type input "8.64"
type textarea "x"
type input "25"
type input "108.00"
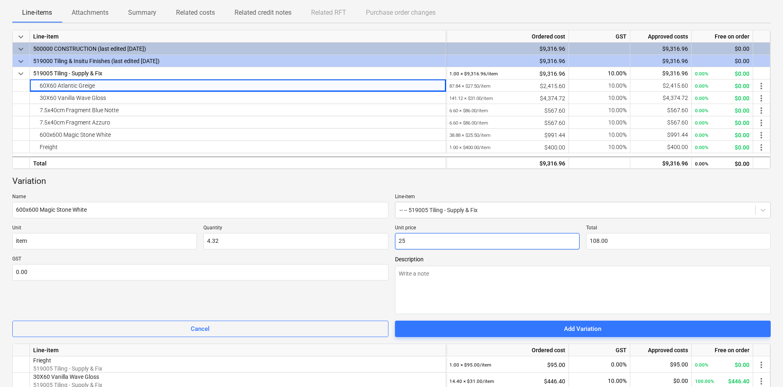
type textarea "x"
type input "25."
type textarea "x"
type input "25.5"
type input "110.16"
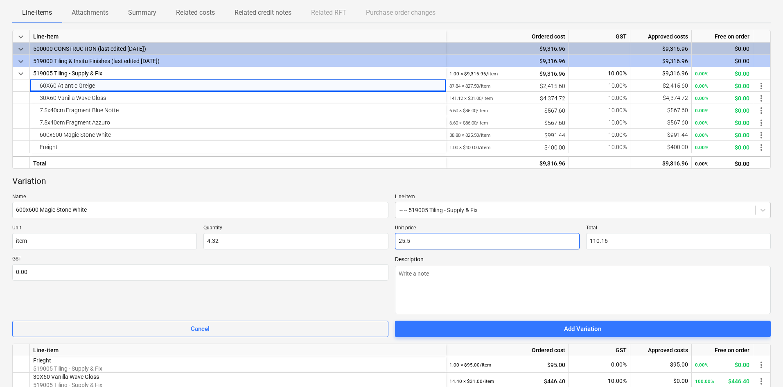
type textarea "x"
click at [278, 301] on div "GST 0.00" at bounding box center [200, 285] width 376 height 58
click at [220, 275] on input "text" at bounding box center [200, 272] width 376 height 16
click at [310, 297] on div "GST 10.00" at bounding box center [200, 285] width 376 height 58
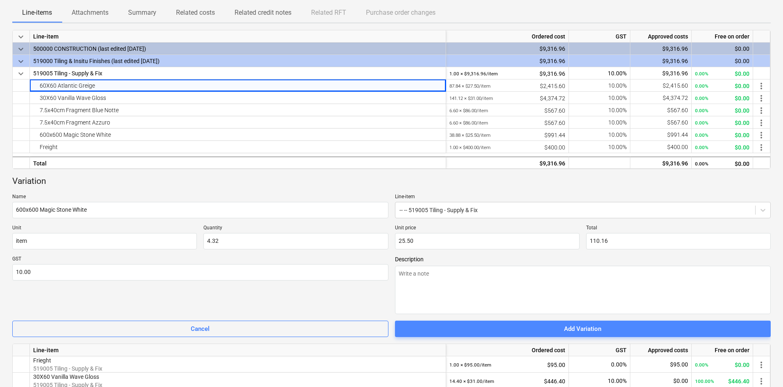
click at [530, 326] on span "Add Variation" at bounding box center [583, 329] width 357 height 11
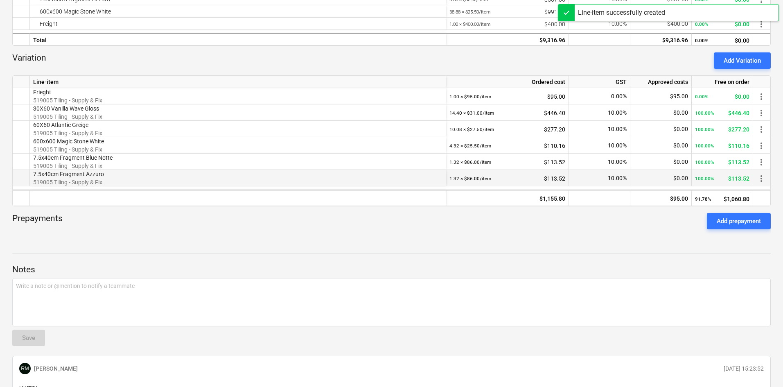
scroll to position [287, 0]
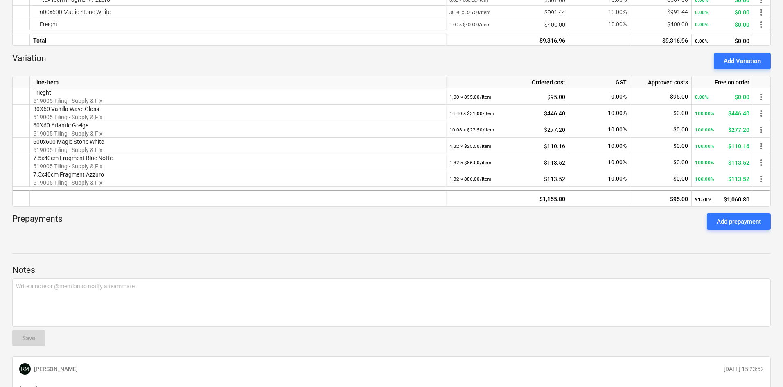
drag, startPoint x: 739, startPoint y: 63, endPoint x: 734, endPoint y: 67, distance: 6.1
click at [739, 63] on div "Add Variation" at bounding box center [742, 61] width 37 height 11
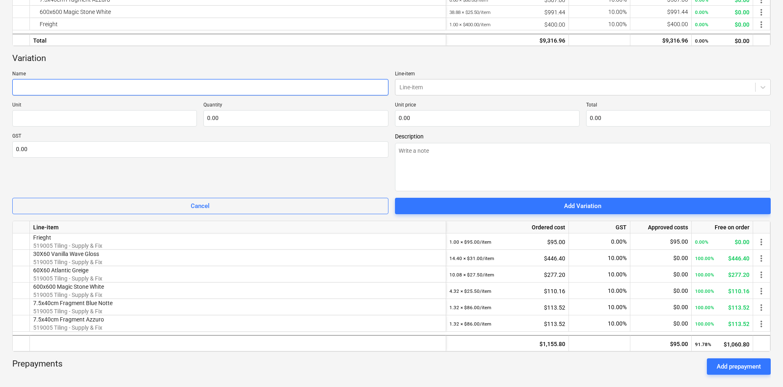
click at [117, 84] on input "text" at bounding box center [200, 87] width 376 height 16
drag, startPoint x: 43, startPoint y: 87, endPoint x: 7, endPoint y: 88, distance: 35.7
click at [2, 88] on div "Purchase order ( Open ) 0041-Applied-Medical-Fitout-PO-027 notes Notes (1) busi…" at bounding box center [391, 199] width 783 height 812
paste input "eight"
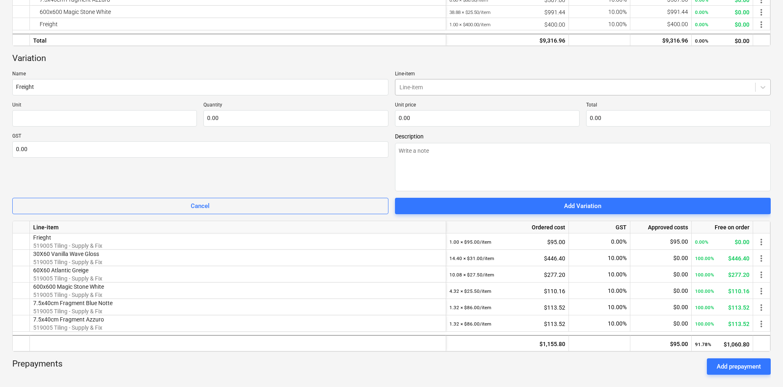
click at [413, 91] on div at bounding box center [576, 87] width 352 height 8
click at [118, 115] on input "text" at bounding box center [104, 118] width 185 height 16
click at [241, 116] on input "text" at bounding box center [296, 118] width 185 height 16
click at [472, 117] on input "text" at bounding box center [487, 118] width 185 height 16
click at [226, 135] on p "GST" at bounding box center [200, 137] width 376 height 8
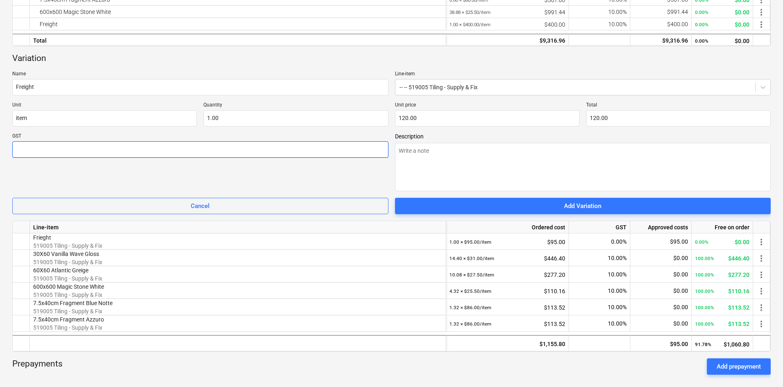
click at [227, 147] on input "text" at bounding box center [200, 149] width 376 height 16
click at [247, 176] on div "GST 10.00" at bounding box center [200, 162] width 376 height 58
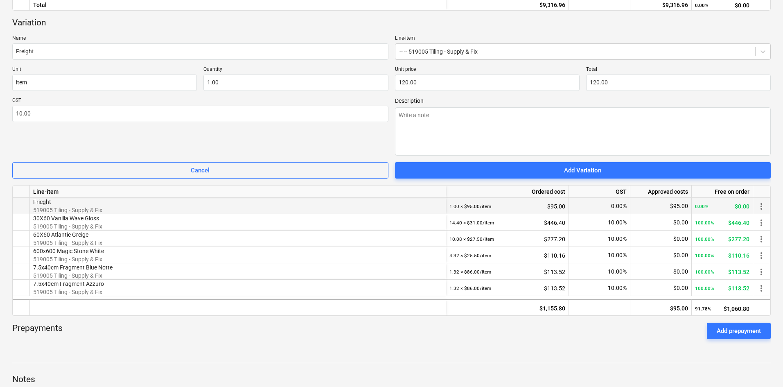
scroll to position [328, 0]
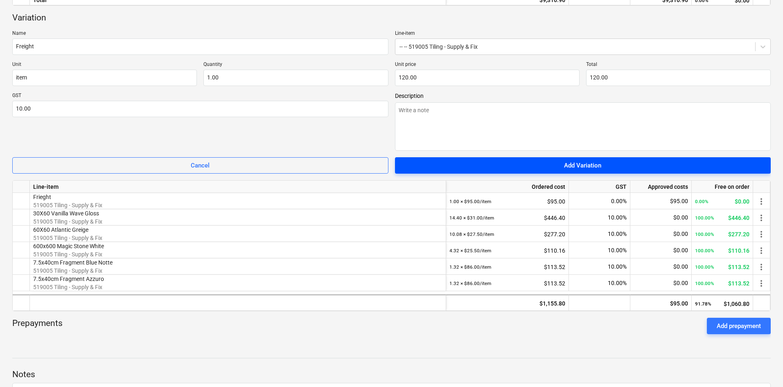
click at [565, 168] on div "Add Variation" at bounding box center [582, 165] width 37 height 11
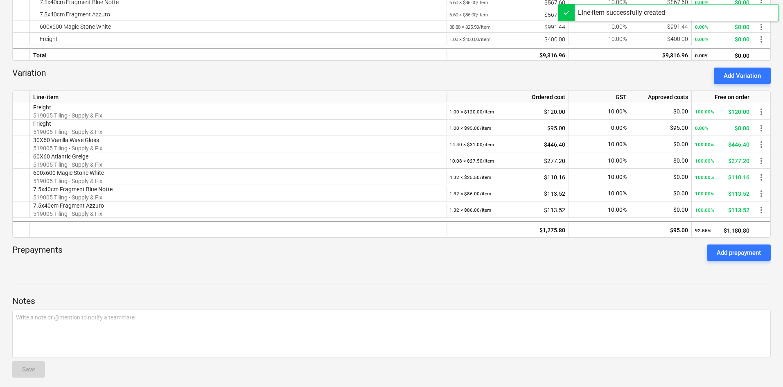
scroll to position [164, 0]
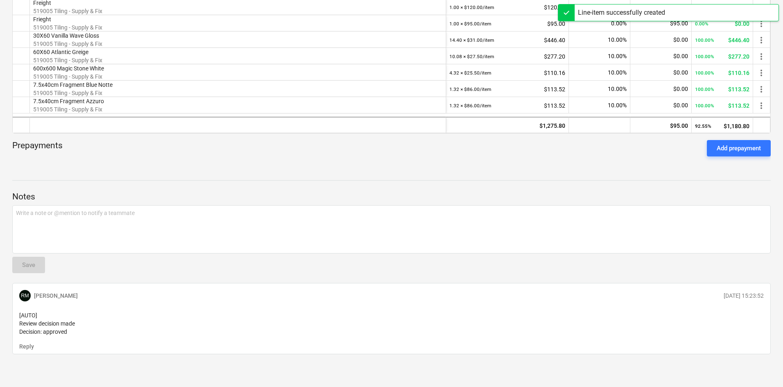
click at [432, 149] on div "Prepayments Add prepayment" at bounding box center [391, 148] width 759 height 29
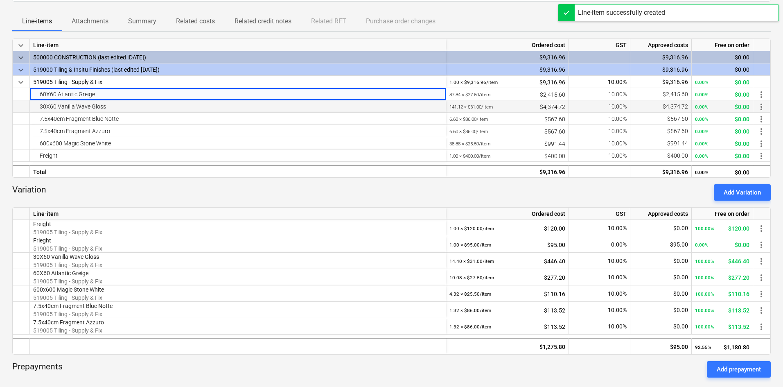
scroll to position [99, 0]
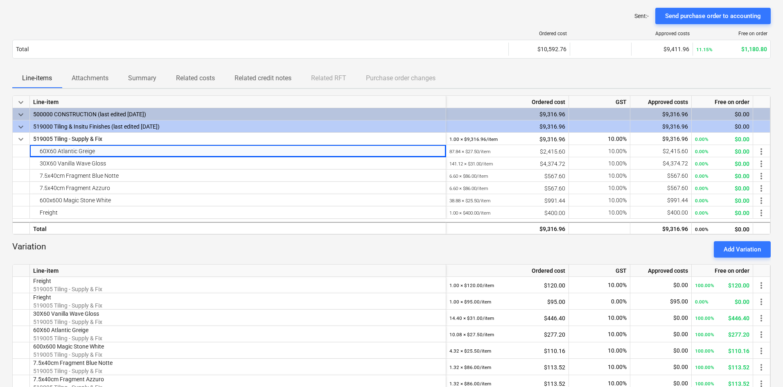
click at [370, 240] on div at bounding box center [391, 238] width 759 height 7
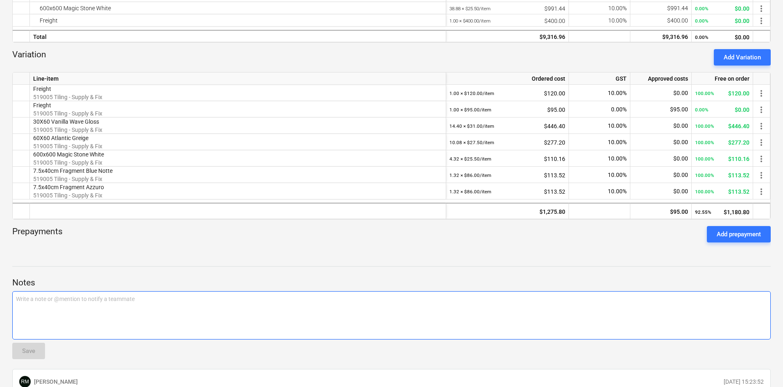
scroll to position [385, 0]
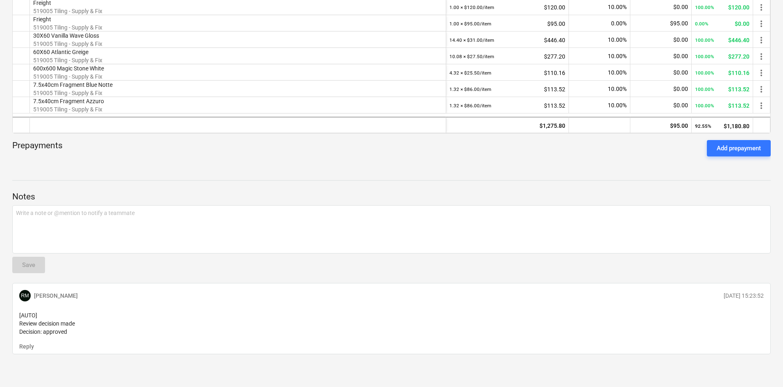
click at [258, 272] on div "Notes Write a note or @mention to notify a teammate ﻿ Save [PERSON_NAME] [DATE]…" at bounding box center [391, 262] width 759 height 185
click at [236, 134] on div "Prepayments Add prepayment" at bounding box center [391, 148] width 759 height 29
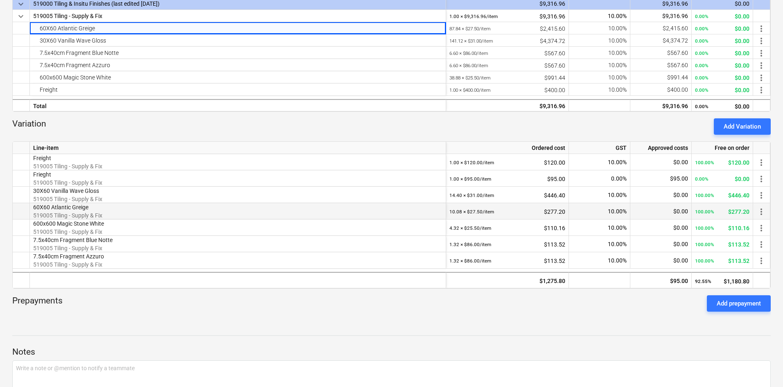
scroll to position [17, 0]
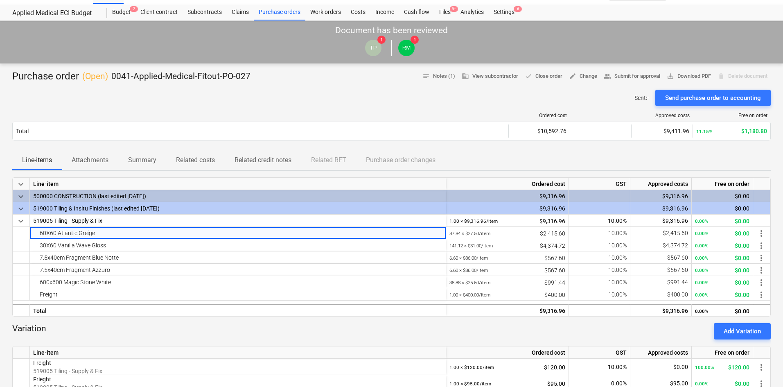
click at [306, 179] on div "Line-item" at bounding box center [238, 184] width 417 height 12
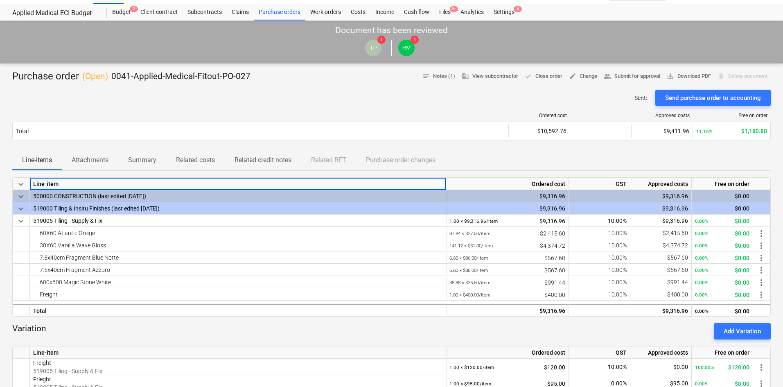
click at [335, 100] on div "Sent : - Send purchase order to accounting" at bounding box center [391, 98] width 759 height 16
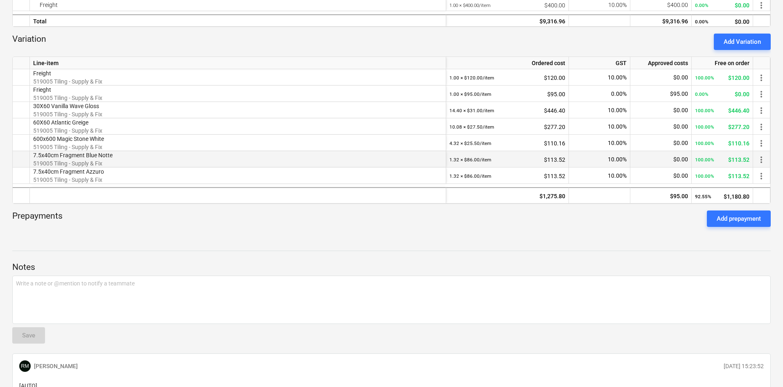
scroll to position [222, 0]
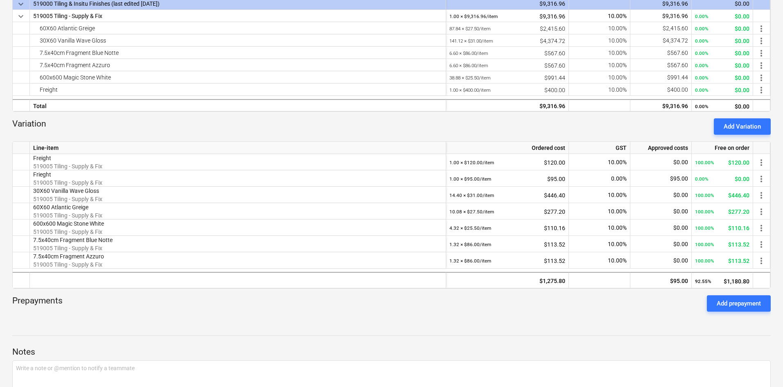
click at [378, 305] on div "Prepayments Add prepayment" at bounding box center [391, 303] width 759 height 29
click at [276, 113] on div at bounding box center [391, 115] width 759 height 7
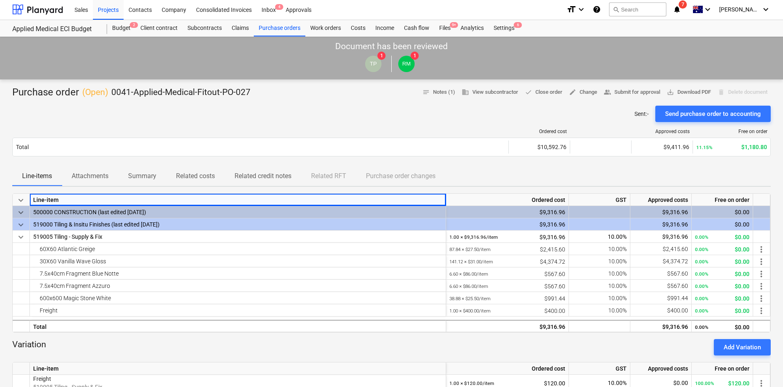
scroll to position [0, 0]
click at [690, 91] on span "save_alt Download PDF" at bounding box center [689, 92] width 44 height 9
click at [453, 27] on span "9+" at bounding box center [454, 26] width 8 height 6
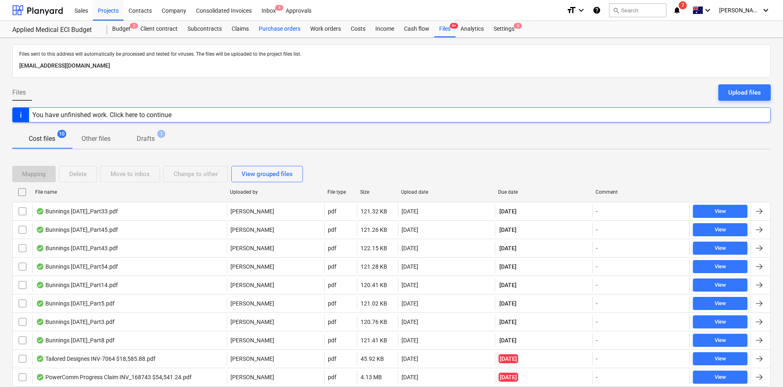
click at [278, 29] on div "Purchase orders" at bounding box center [280, 29] width 52 height 16
